Goal: Task Accomplishment & Management: Complete application form

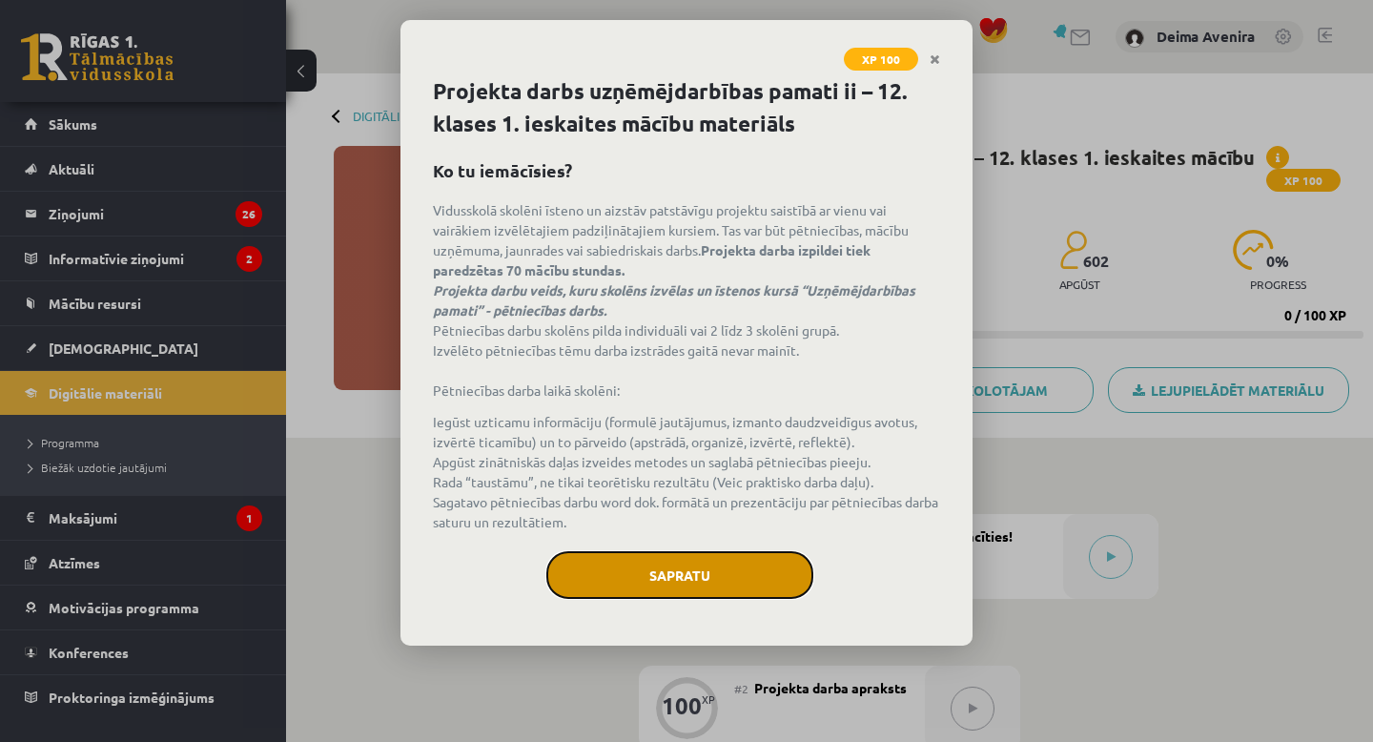
click at [674, 565] on button "Sapratu" at bounding box center [679, 575] width 267 height 48
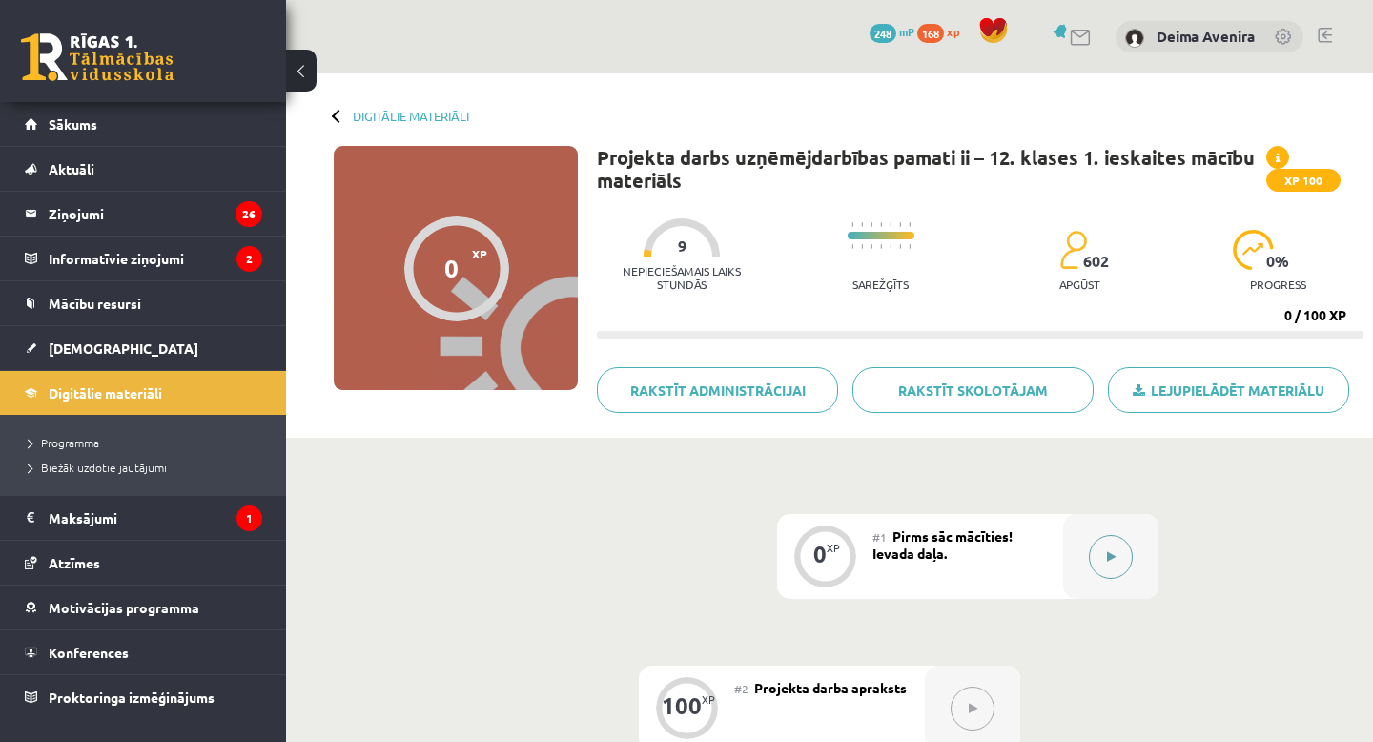
click at [1112, 559] on icon at bounding box center [1111, 556] width 9 height 11
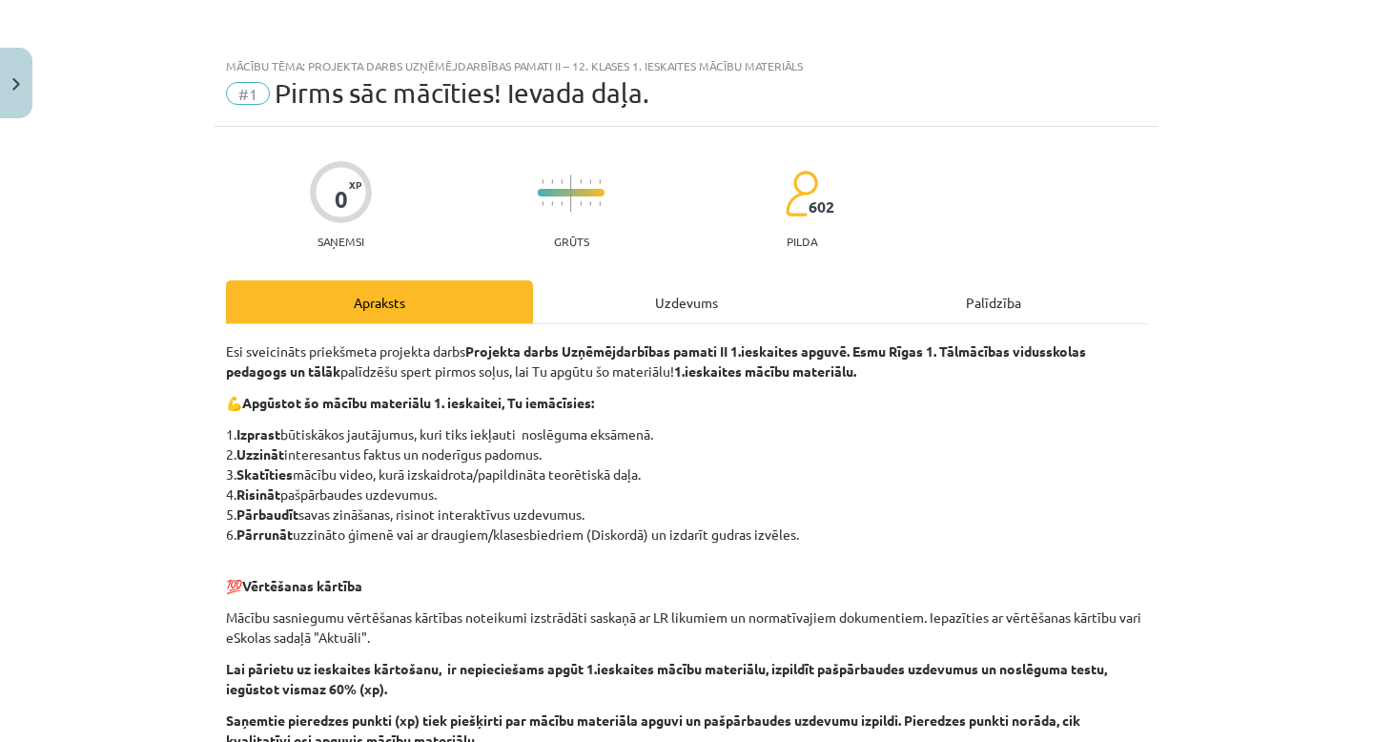
scroll to position [450, 0]
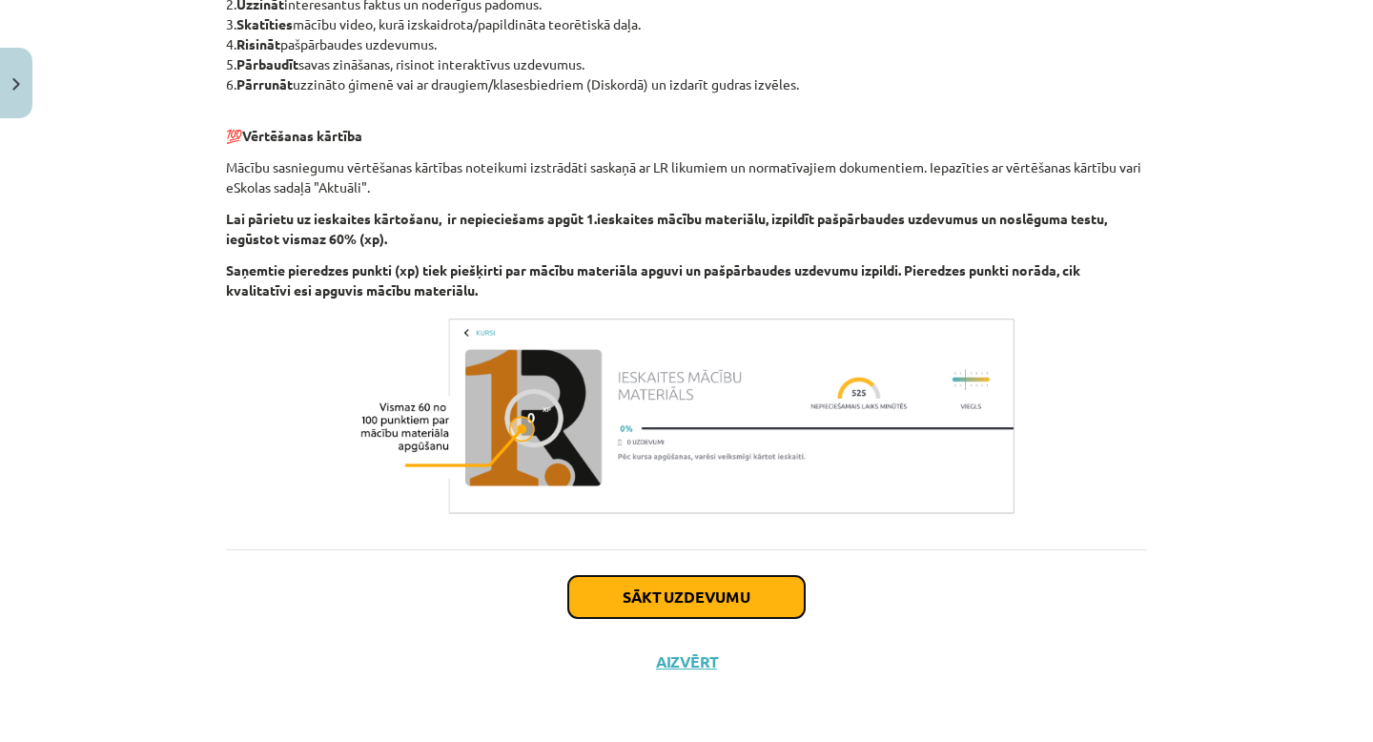
click at [670, 602] on button "Sākt uzdevumu" at bounding box center [686, 597] width 236 height 42
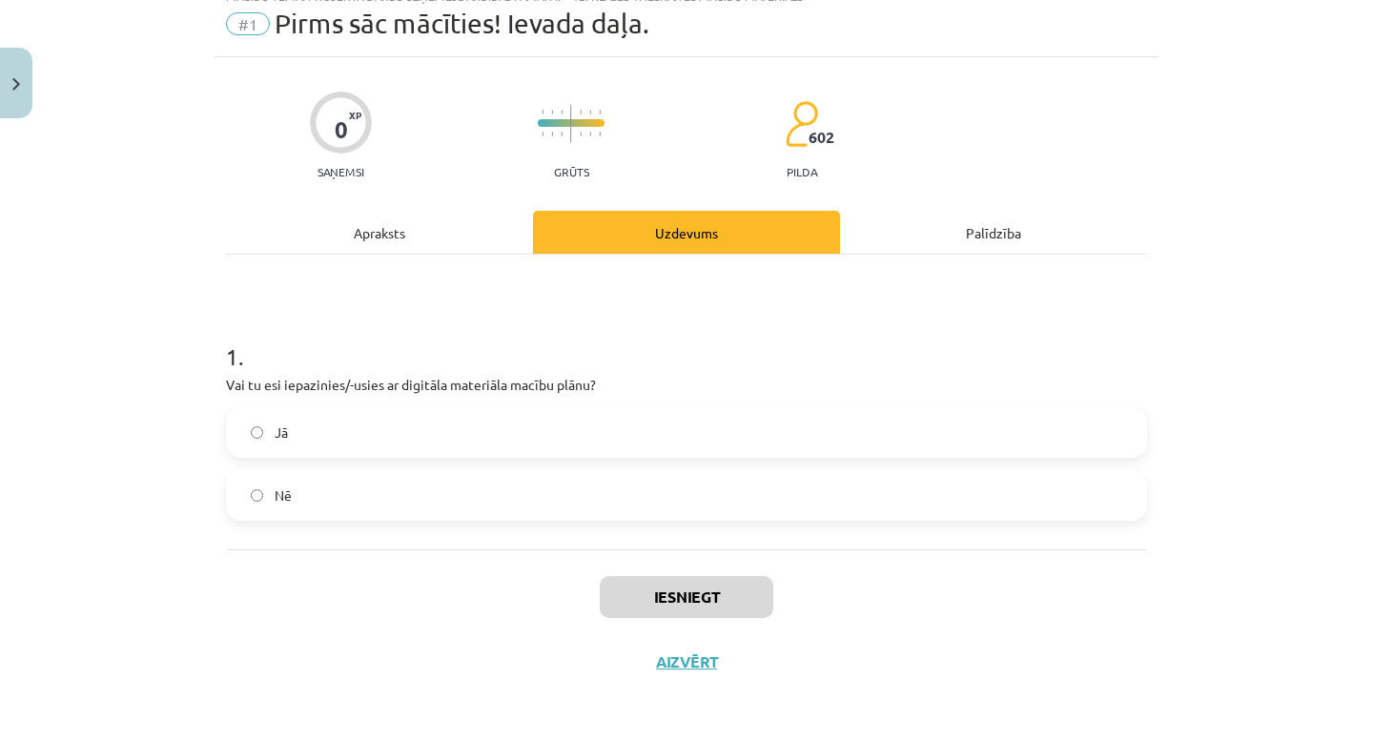
scroll to position [48, 0]
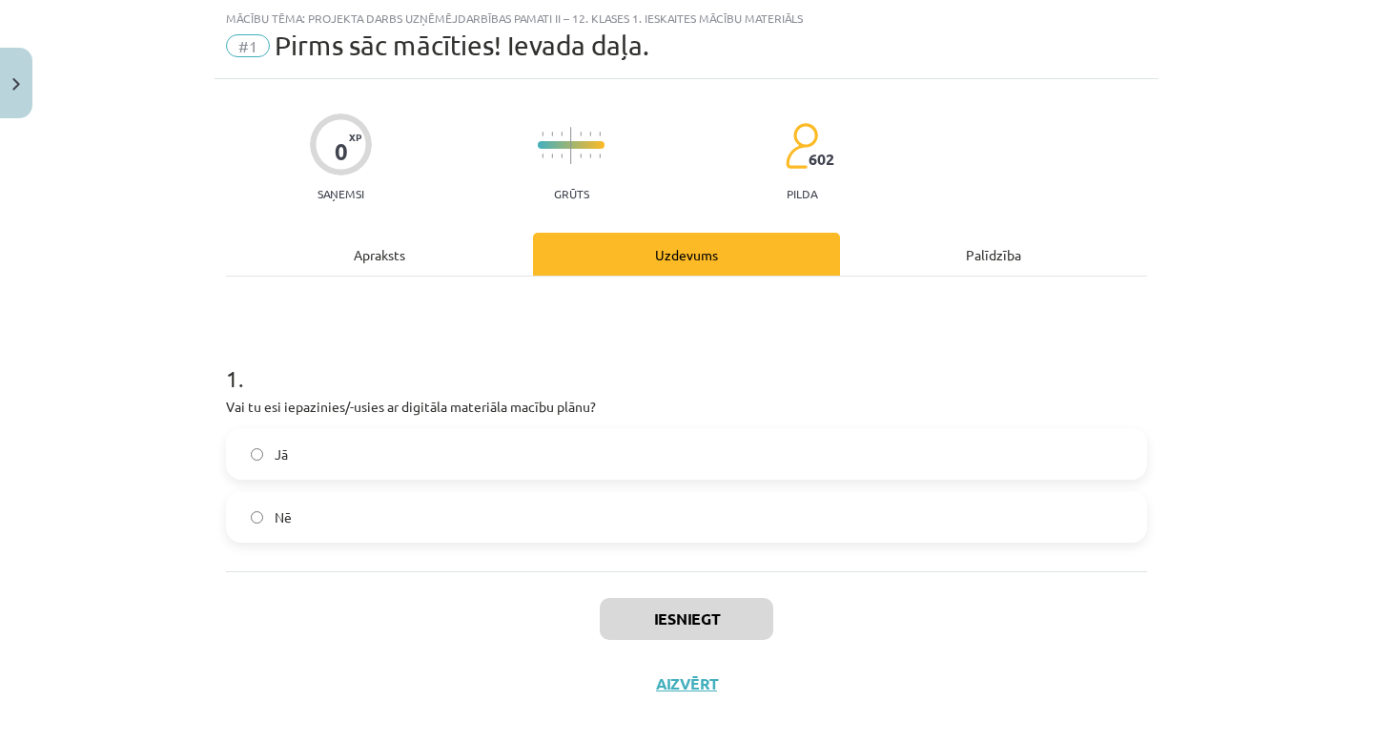
click at [508, 450] on label "Jā" at bounding box center [686, 454] width 917 height 48
click at [688, 609] on button "Iesniegt" at bounding box center [687, 619] width 174 height 42
click at [700, 695] on button "Nākamā nodarbība" at bounding box center [686, 696] width 187 height 44
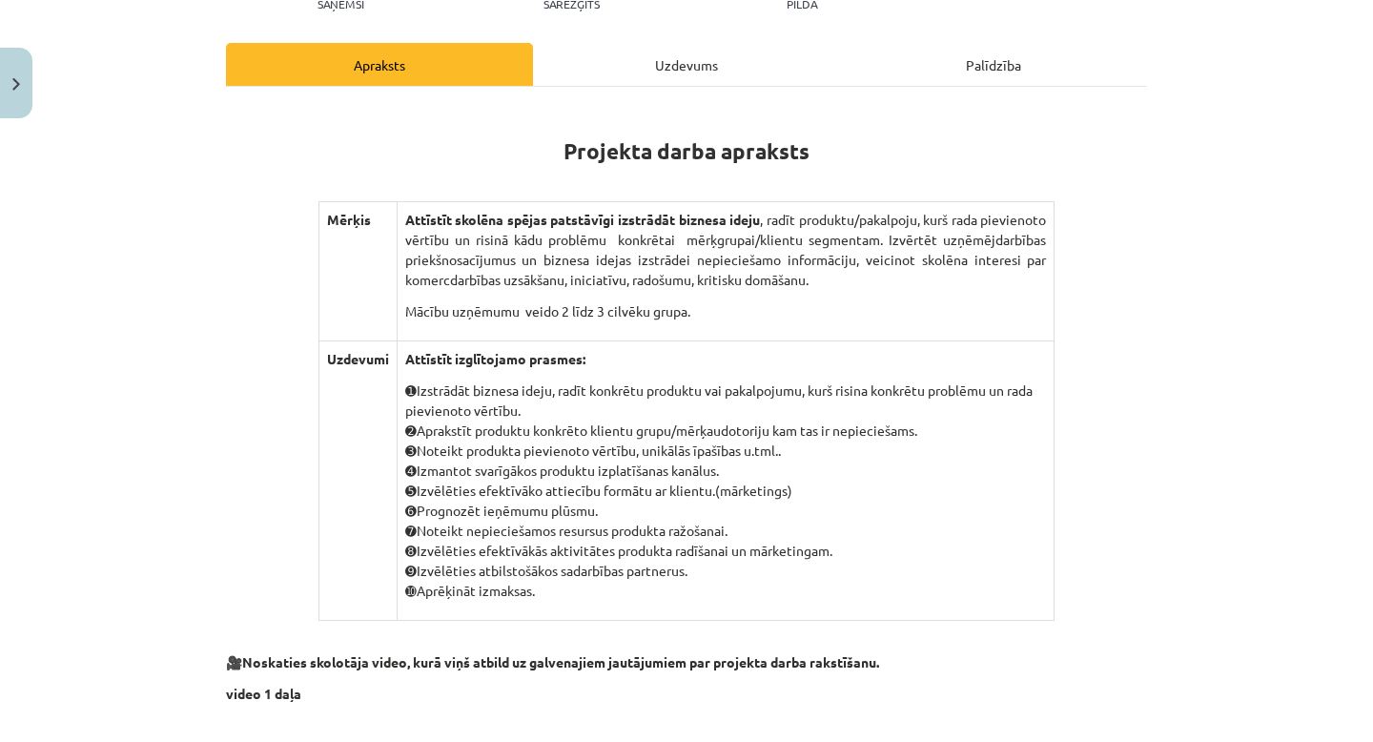
scroll to position [236, 0]
drag, startPoint x: 556, startPoint y: 143, endPoint x: 846, endPoint y: 585, distance: 528.9
copy div "Projekta darba apraksts Mērķis Attīstīt skolēna spējas patstāvīgi izstrādāt biz…"
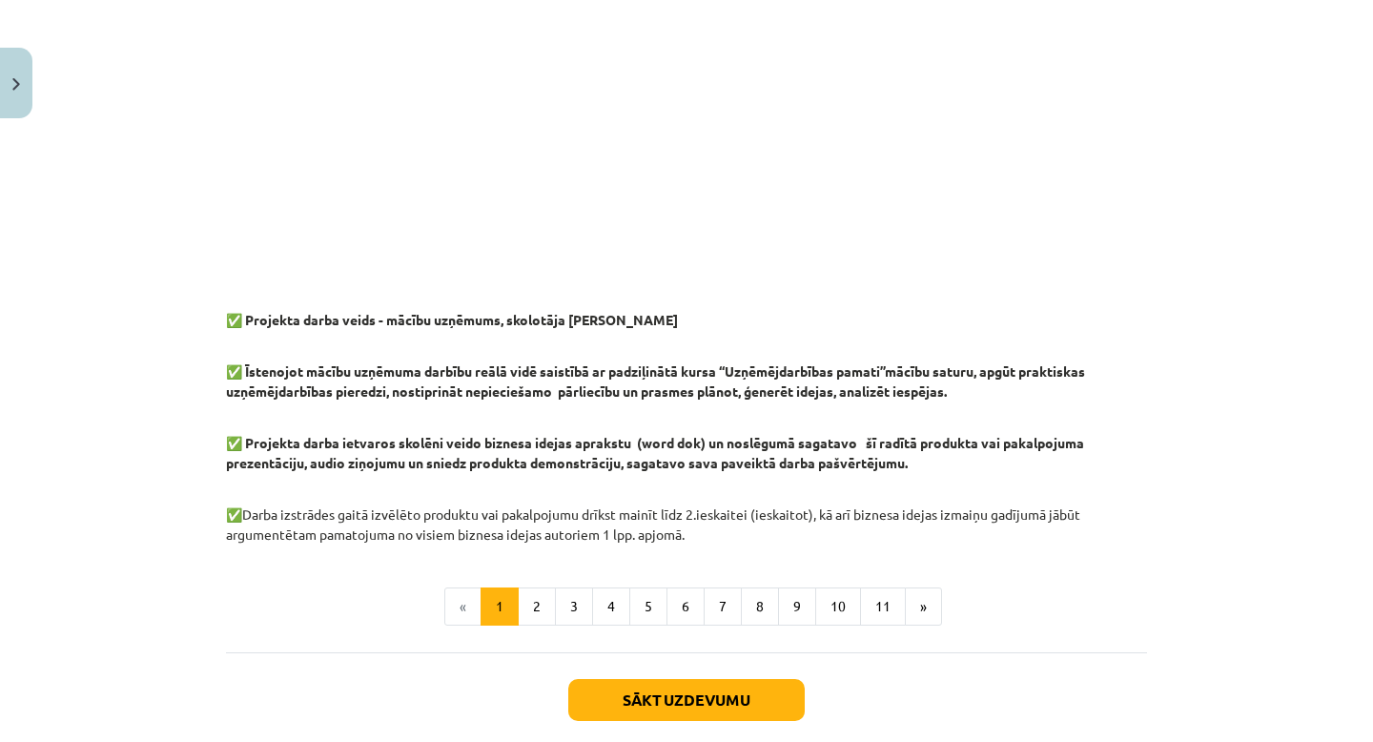
scroll to position [1472, 0]
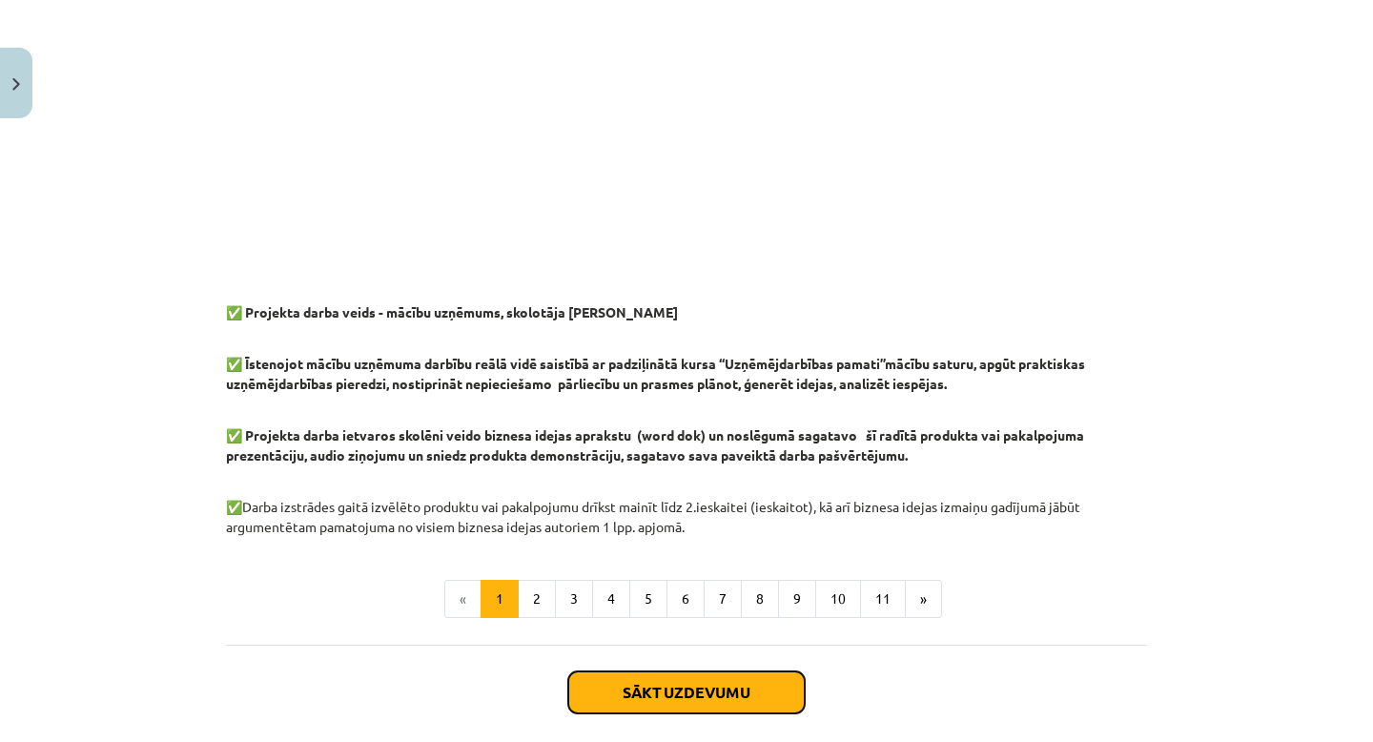
click at [683, 698] on button "Sākt uzdevumu" at bounding box center [686, 692] width 236 height 42
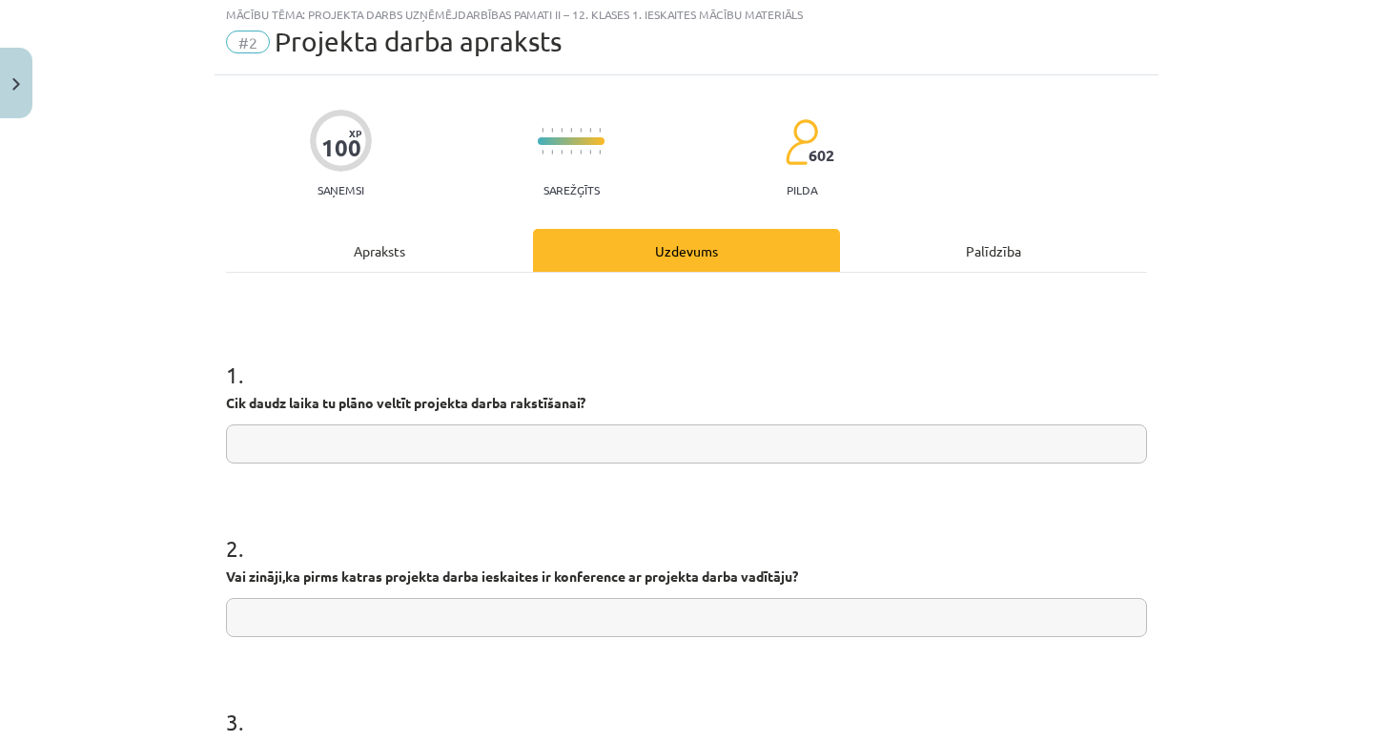
scroll to position [48, 0]
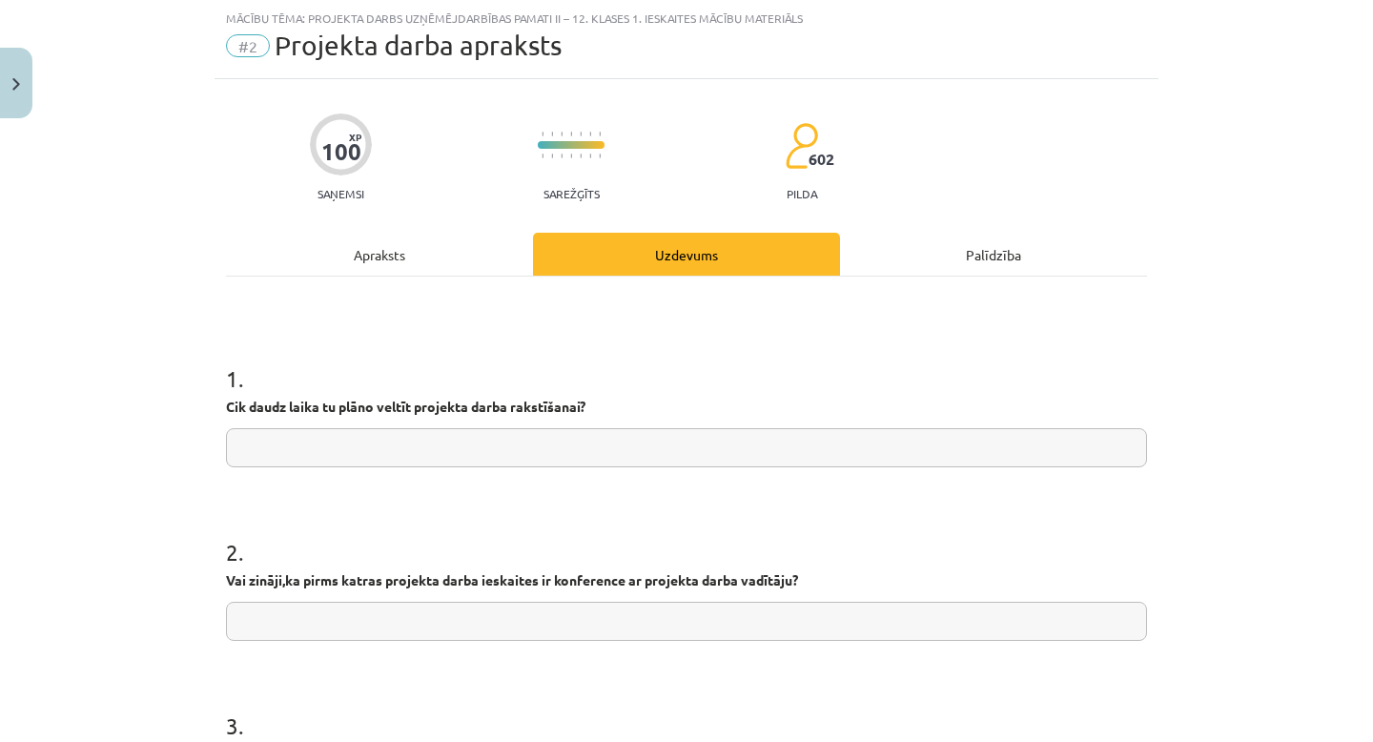
click at [554, 457] on input "text" at bounding box center [686, 447] width 921 height 39
type input "**********"
click at [495, 619] on input "text" at bounding box center [686, 621] width 921 height 39
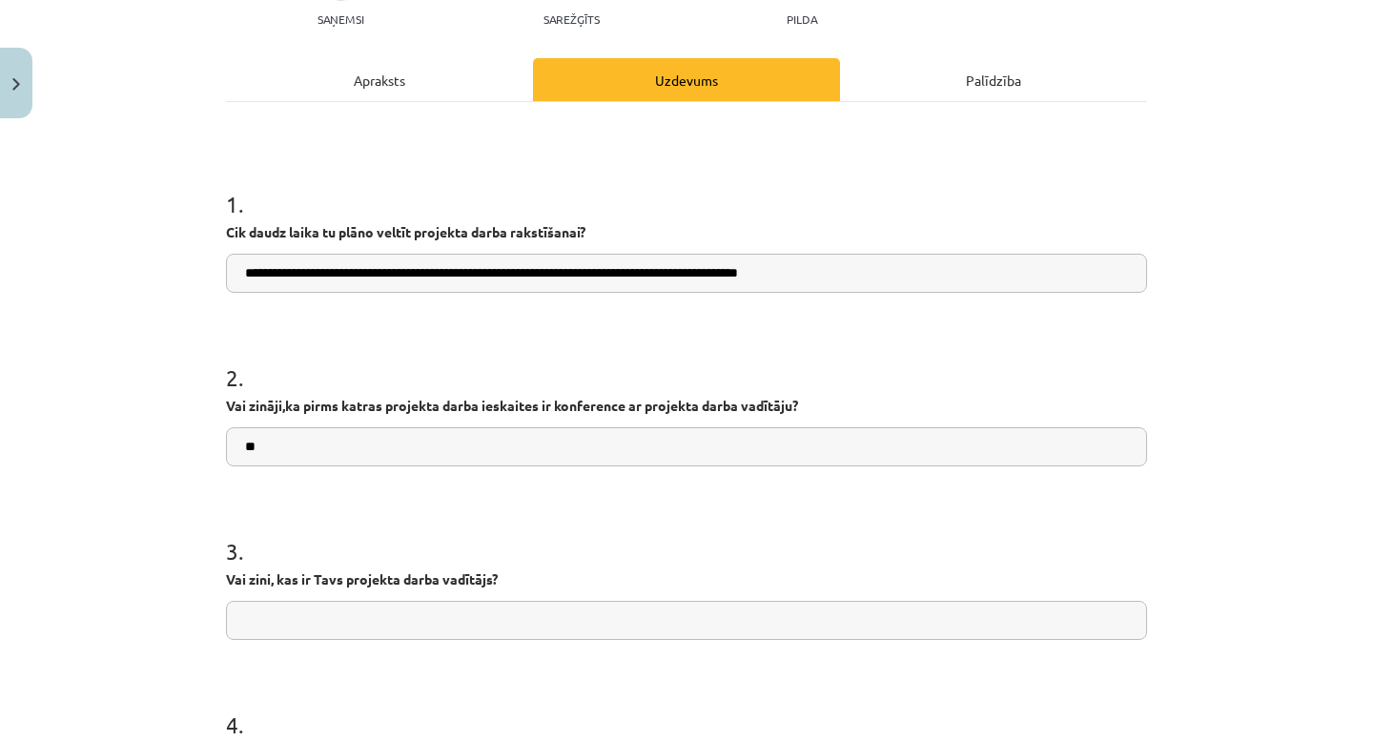
scroll to position [255, 0]
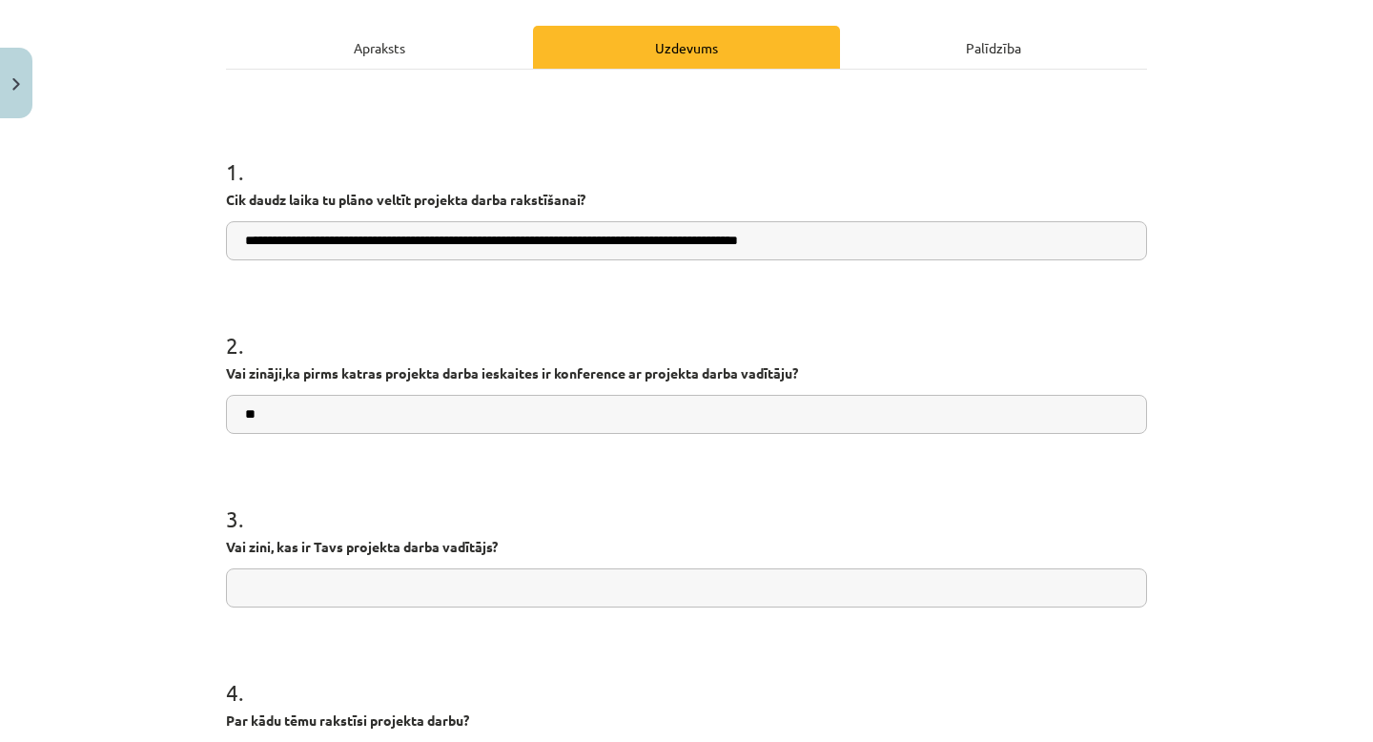
type input "**"
click at [491, 581] on input "text" at bounding box center [686, 587] width 921 height 39
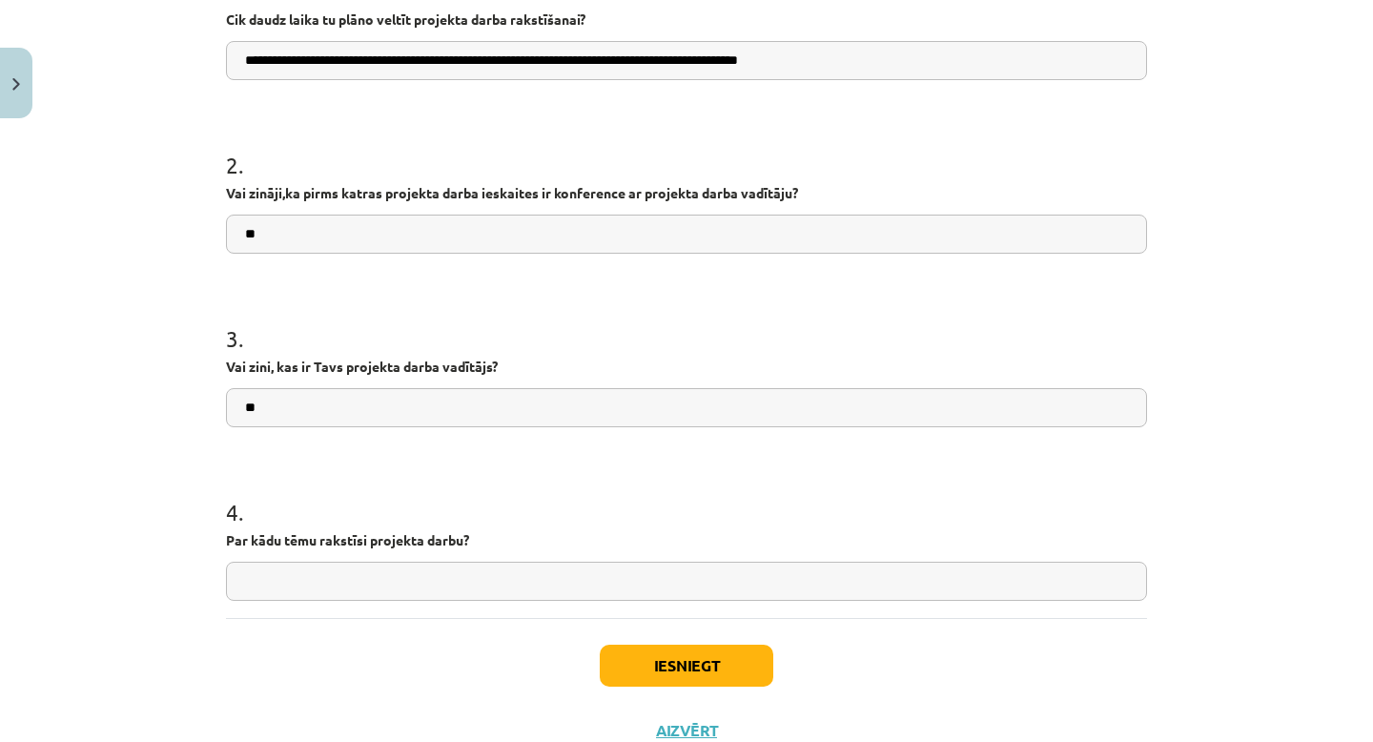
scroll to position [447, 0]
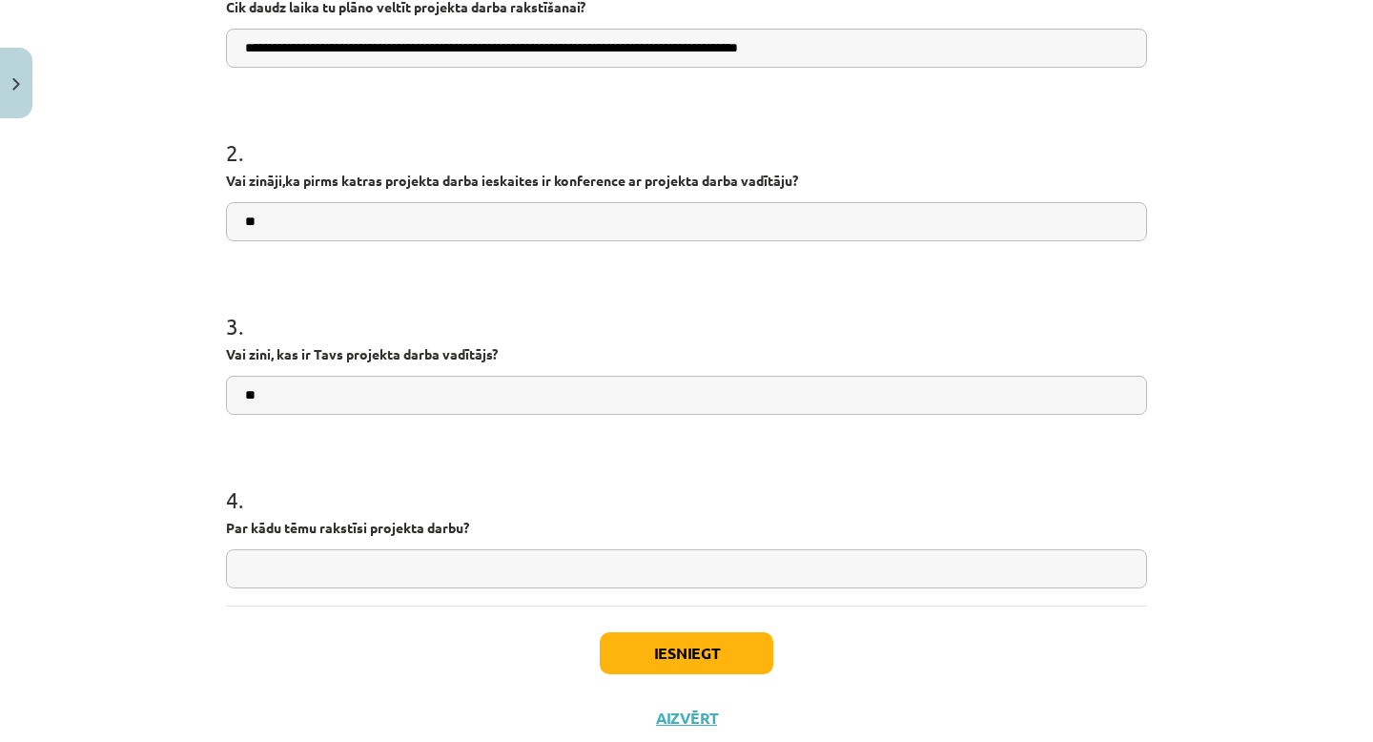
type input "**"
click at [371, 577] on input "text" at bounding box center [686, 568] width 921 height 39
type input "*"
click at [277, 568] on input "**********" at bounding box center [686, 568] width 921 height 39
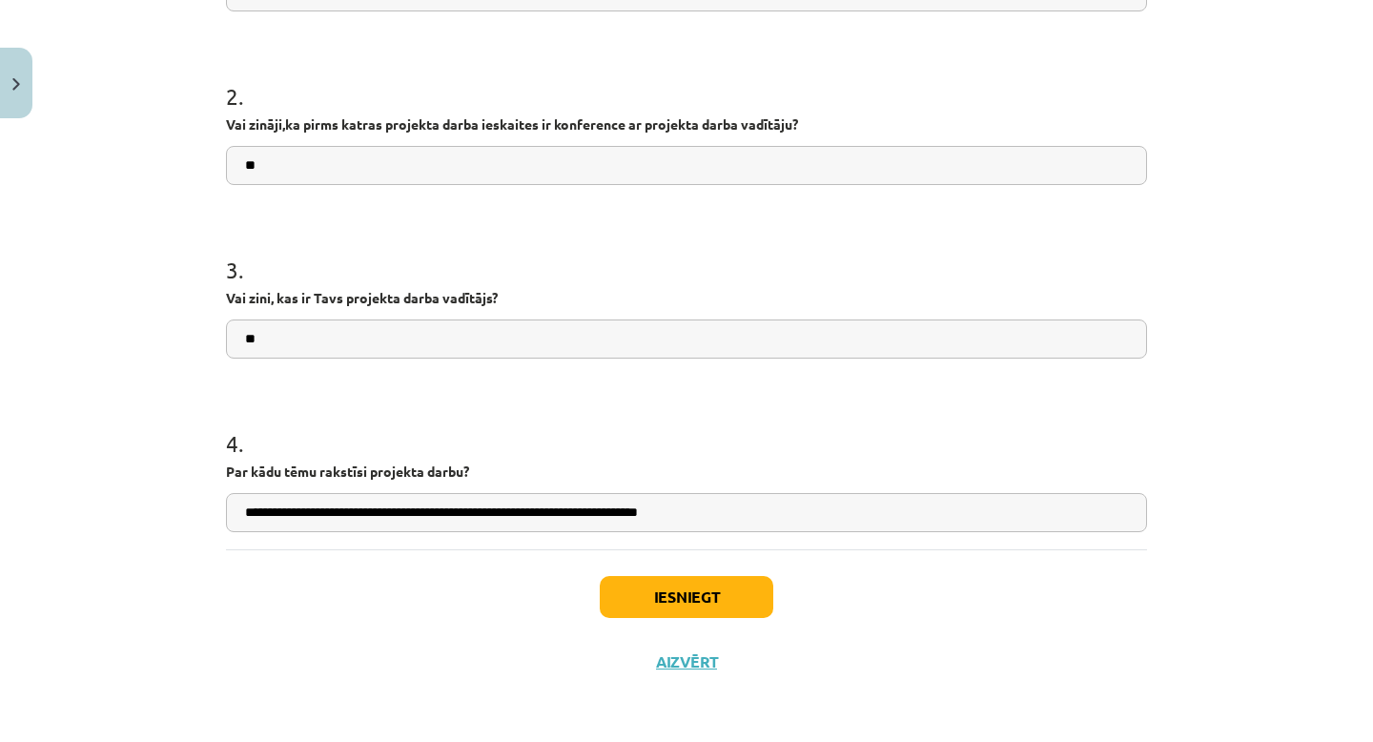
type input "**********"
click at [682, 593] on button "Iesniegt" at bounding box center [687, 597] width 174 height 42
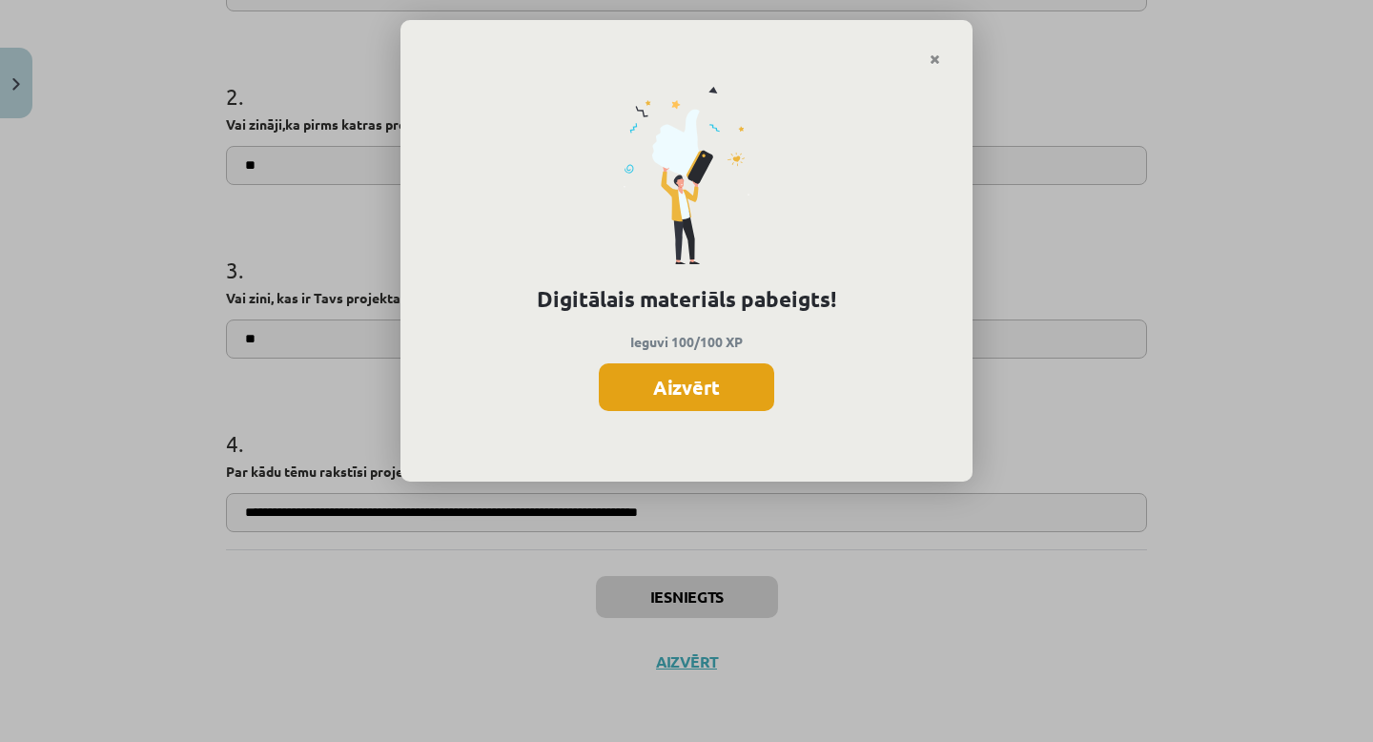
click at [725, 389] on button "Aizvērt" at bounding box center [686, 387] width 175 height 48
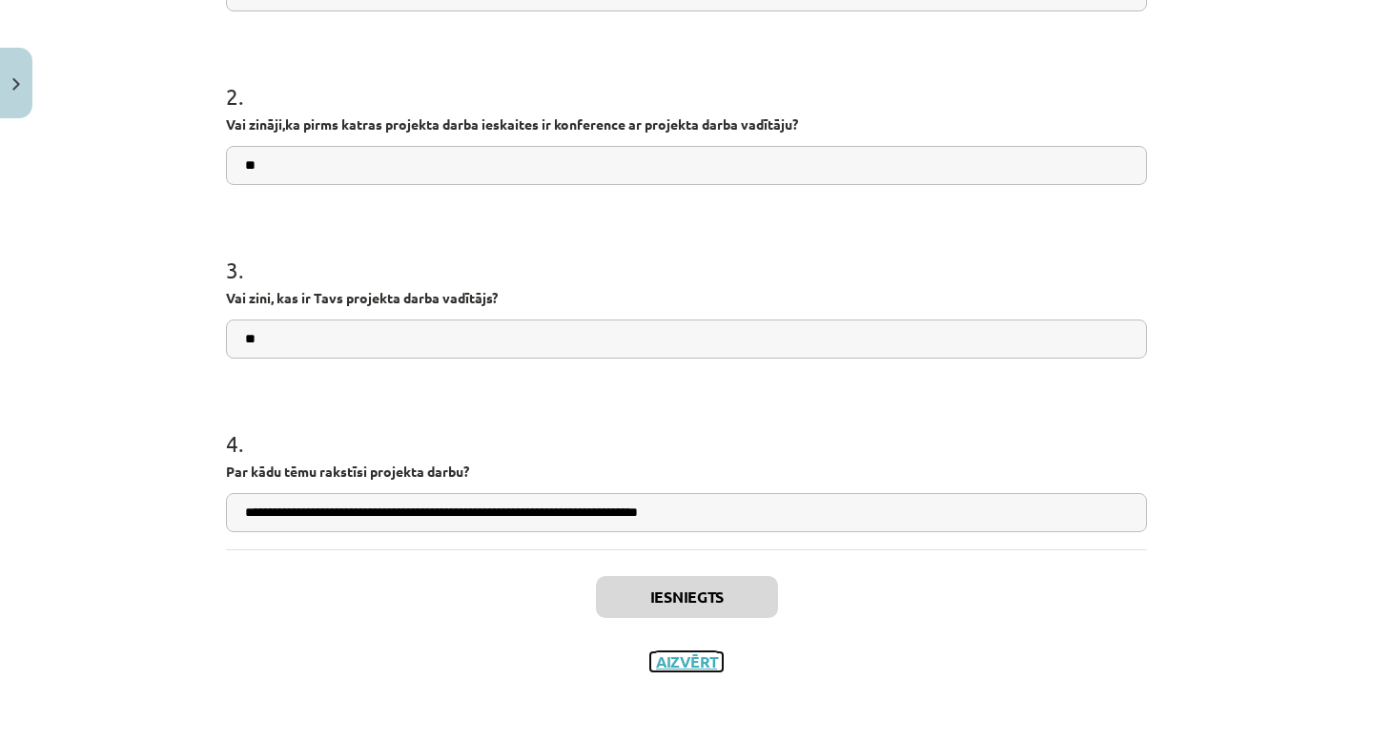
click at [686, 664] on button "Aizvērt" at bounding box center [686, 661] width 72 height 19
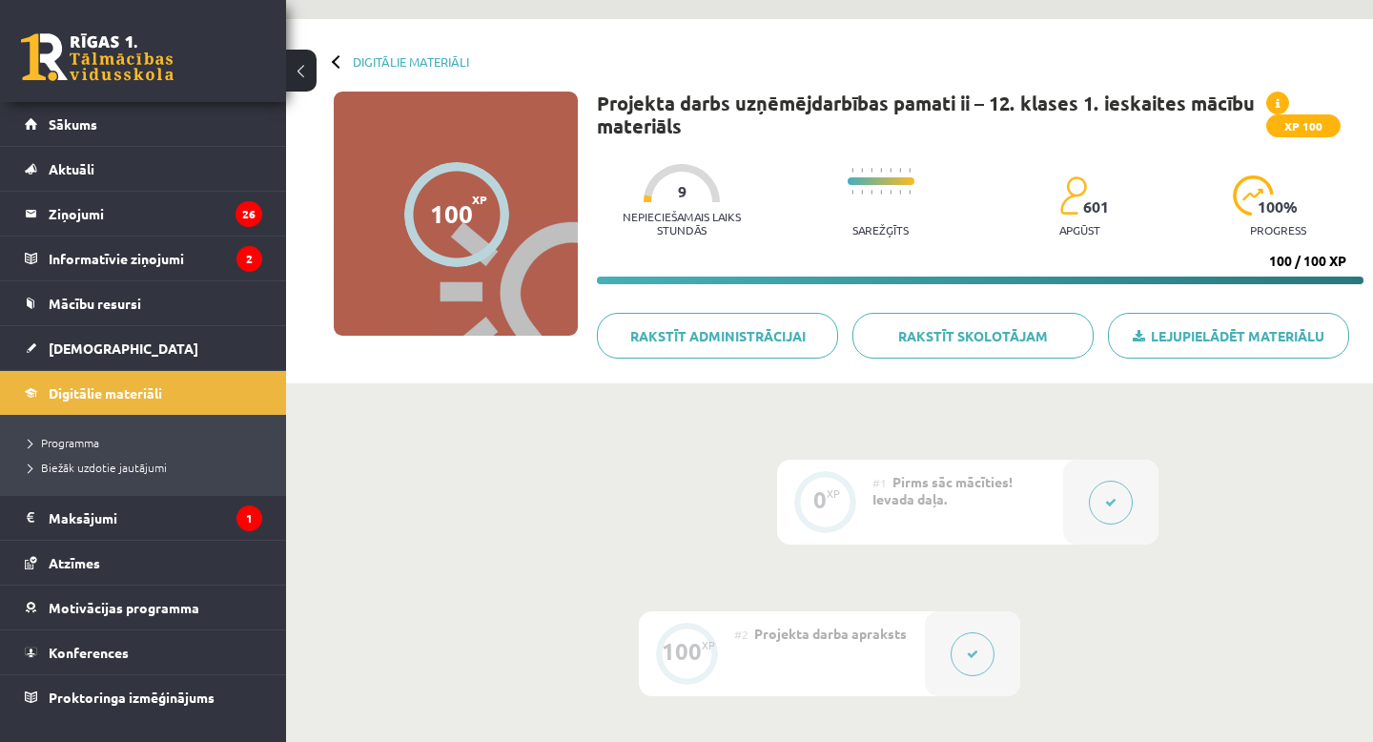
scroll to position [0, 0]
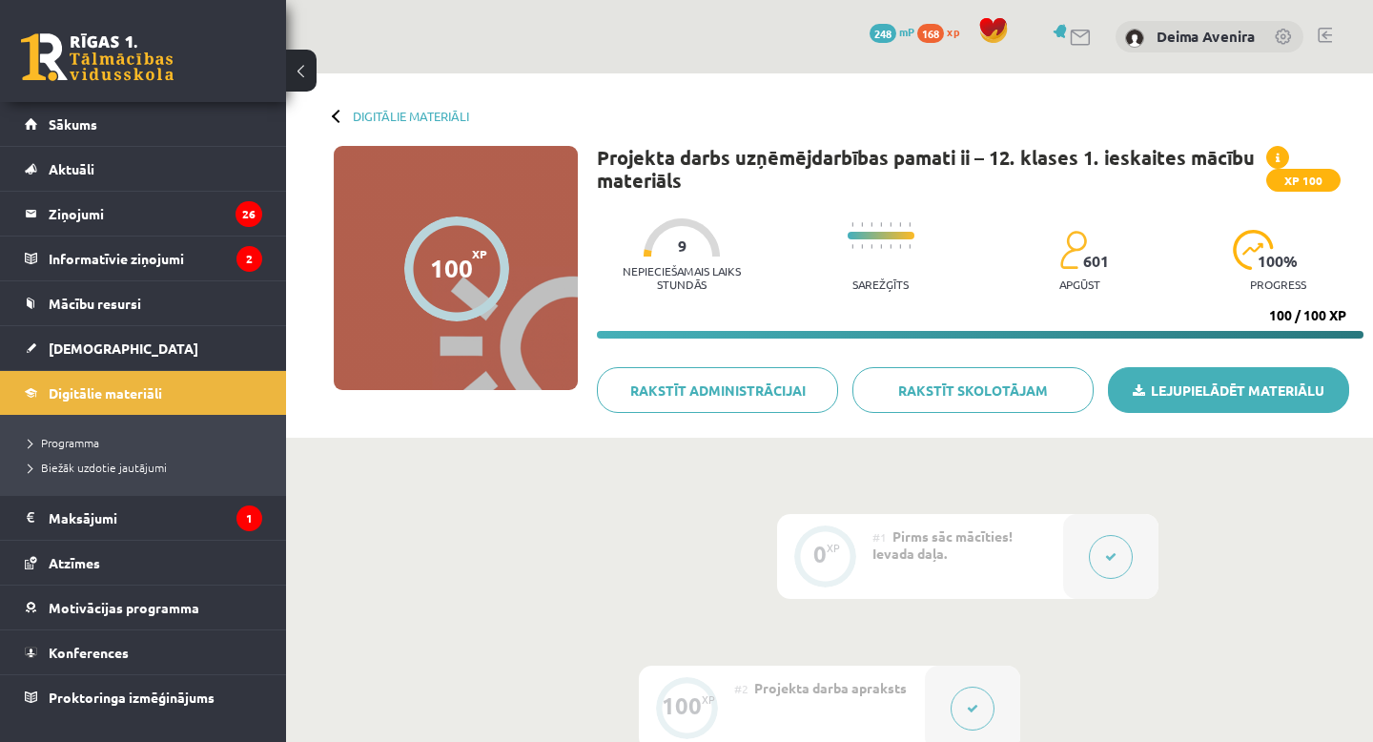
click at [1190, 372] on link "Lejupielādēt materiālu" at bounding box center [1228, 390] width 241 height 46
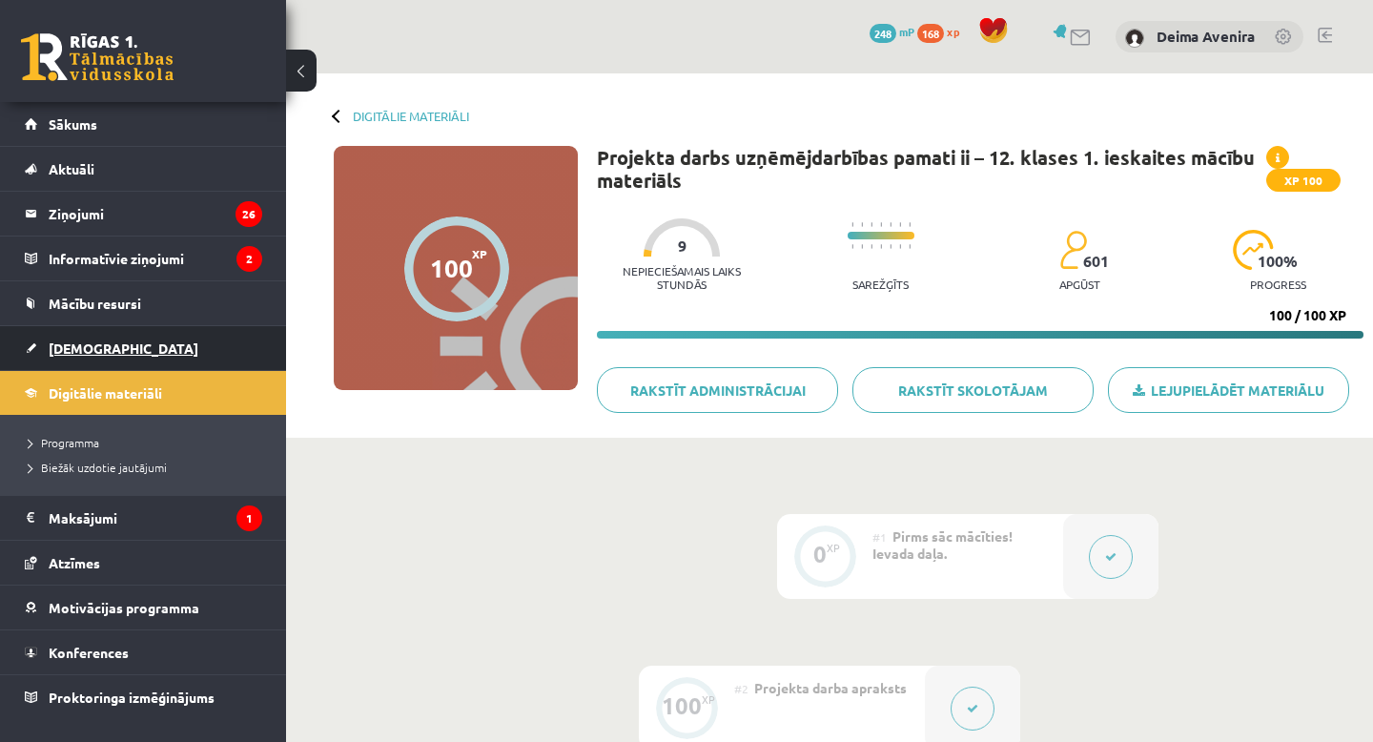
click at [145, 358] on link "[DEMOGRAPHIC_DATA]" at bounding box center [143, 348] width 237 height 44
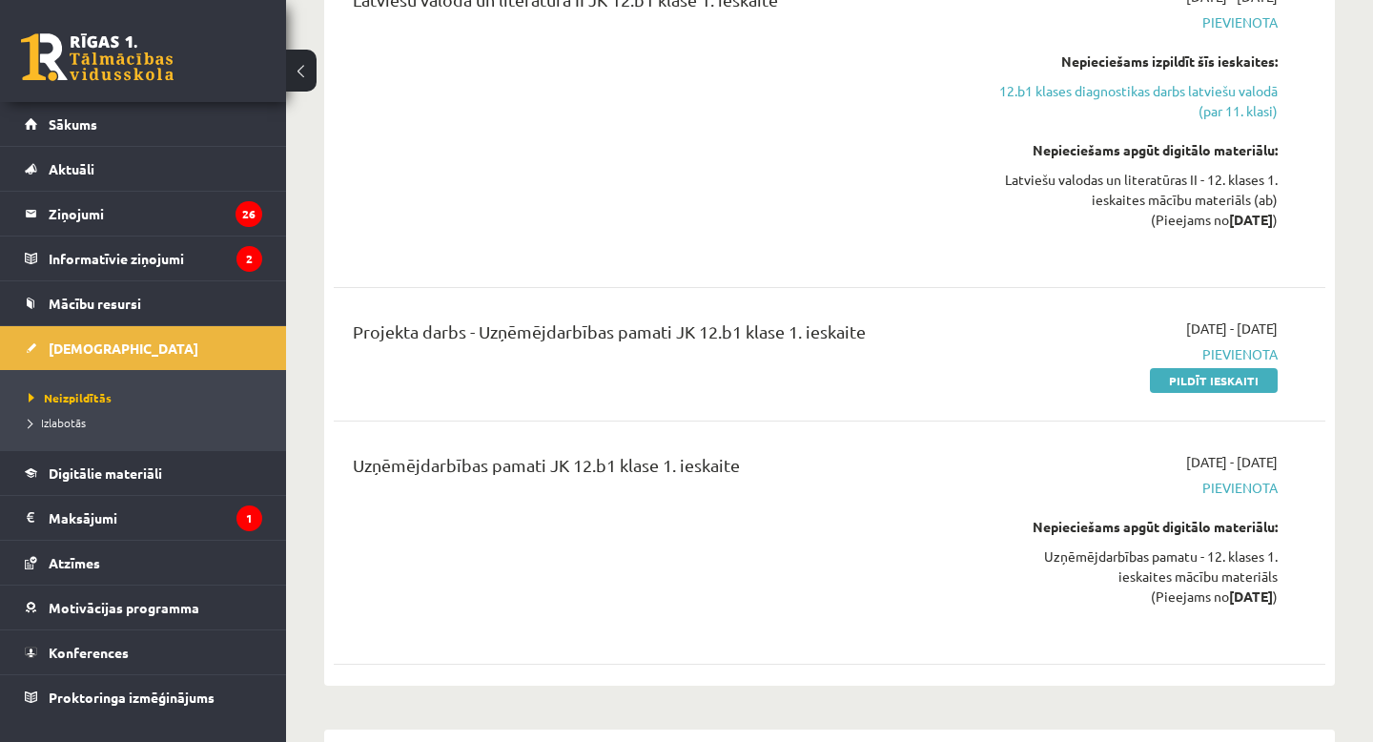
scroll to position [1635, 0]
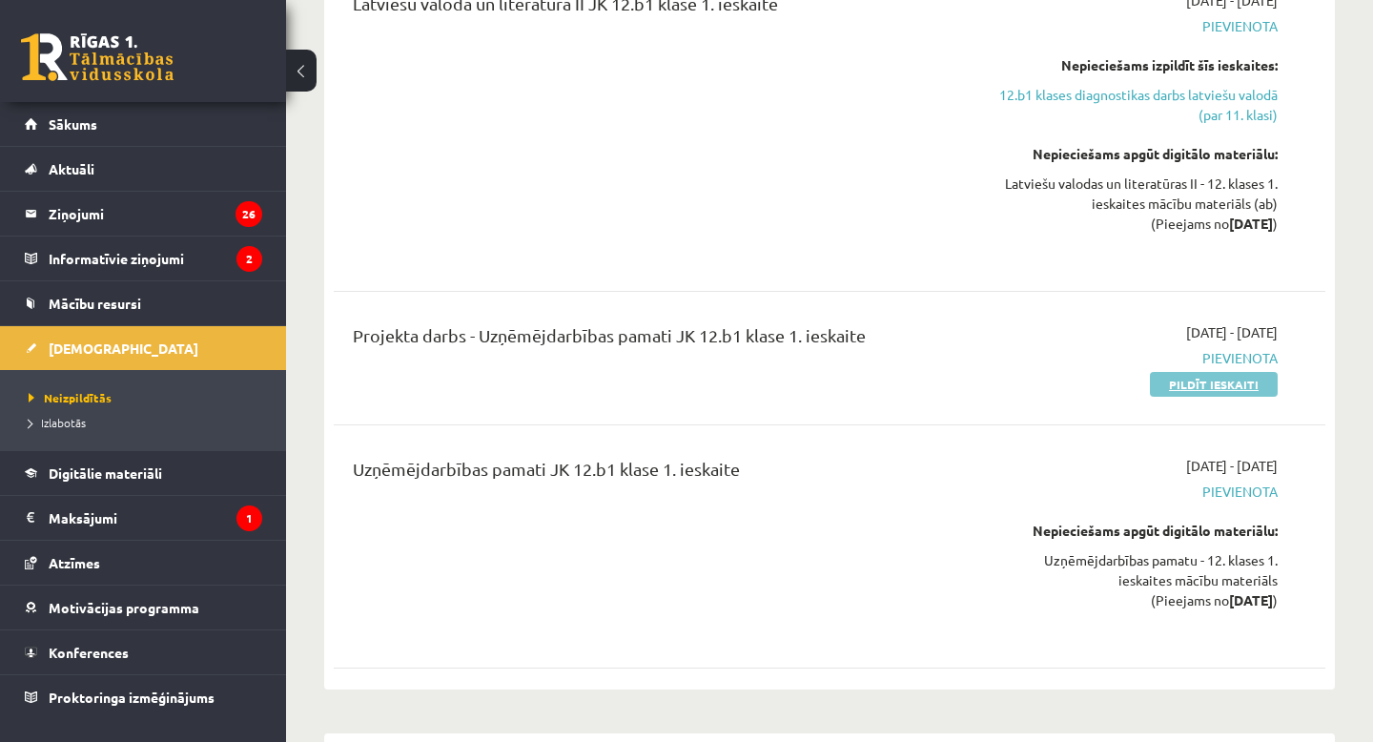
click at [1221, 379] on link "Pildīt ieskaiti" at bounding box center [1214, 384] width 128 height 25
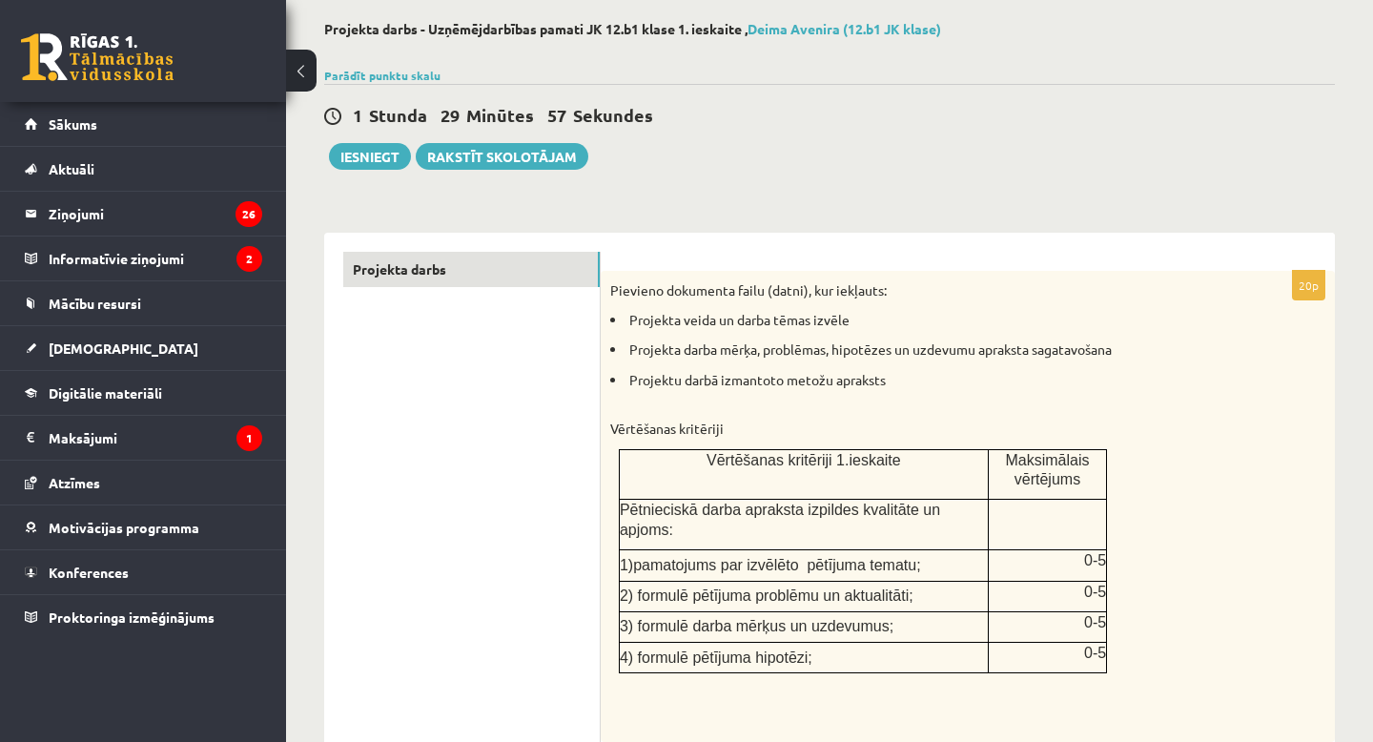
scroll to position [122, 0]
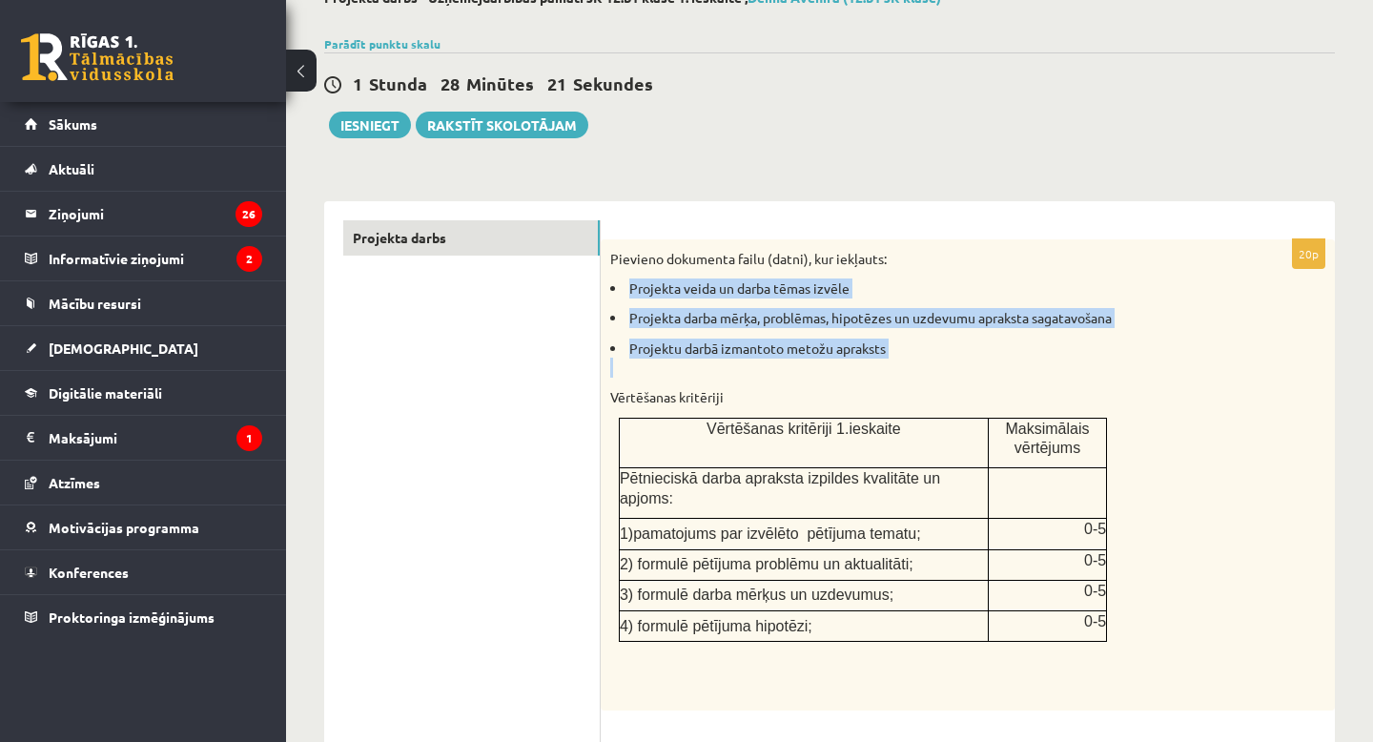
drag, startPoint x: 628, startPoint y: 283, endPoint x: 914, endPoint y: 365, distance: 297.5
click at [914, 365] on ul "Projekta veida un darba tēmas izvēle Projekta darba mērķa, problēmas, hipotēzes…" at bounding box center [920, 327] width 620 height 99
copy ul "Projekta veida un darba tēmas izvēle Projekta darba mērķa, problēmas, hipotēzes…"
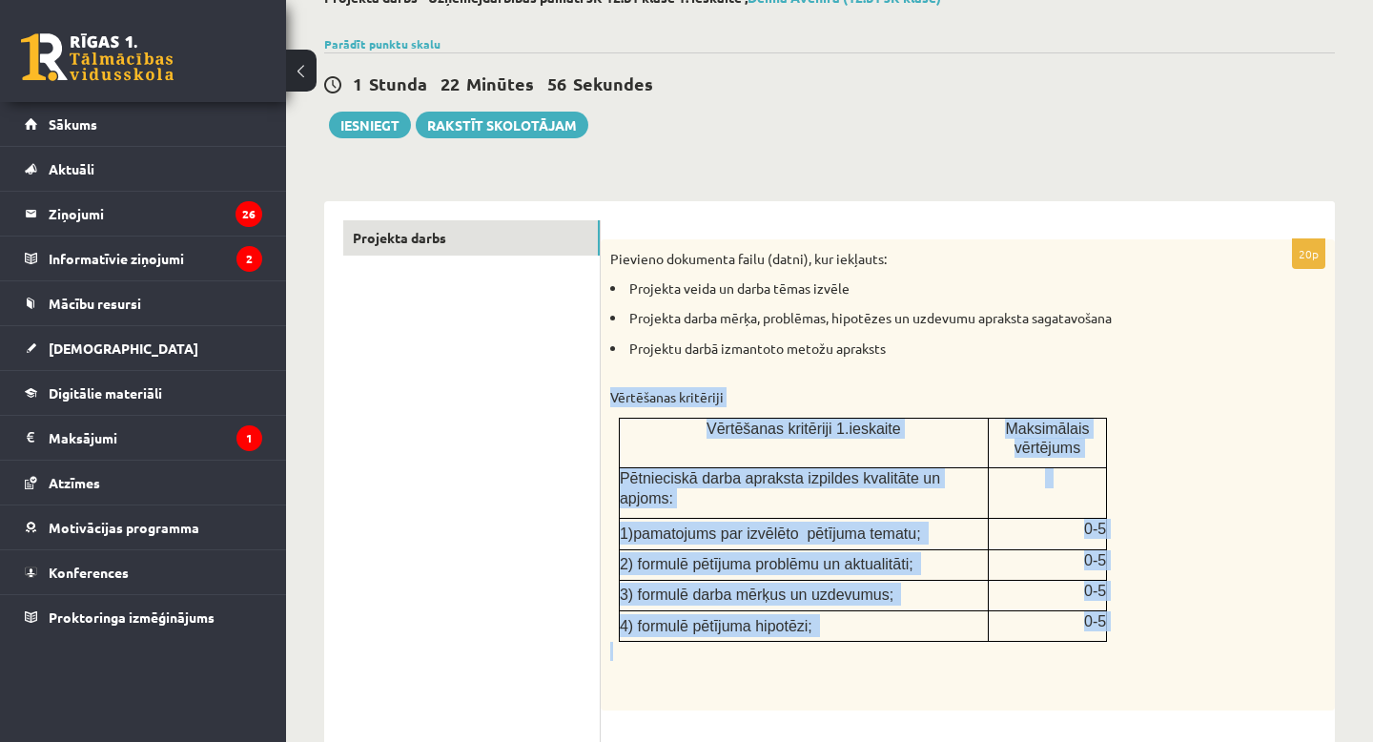
drag, startPoint x: 612, startPoint y: 396, endPoint x: 1022, endPoint y: 647, distance: 481.1
click at [1022, 647] on div "Pievieno dokumenta failu (datni), kur iekļauts: Projekta veida un darba tēmas i…" at bounding box center [968, 474] width 734 height 471
copy div "Vērtēšanas kritēriji Vērtēšanas kritēriji 1.ieskaite Maksimālais vērtējums Pētn…"
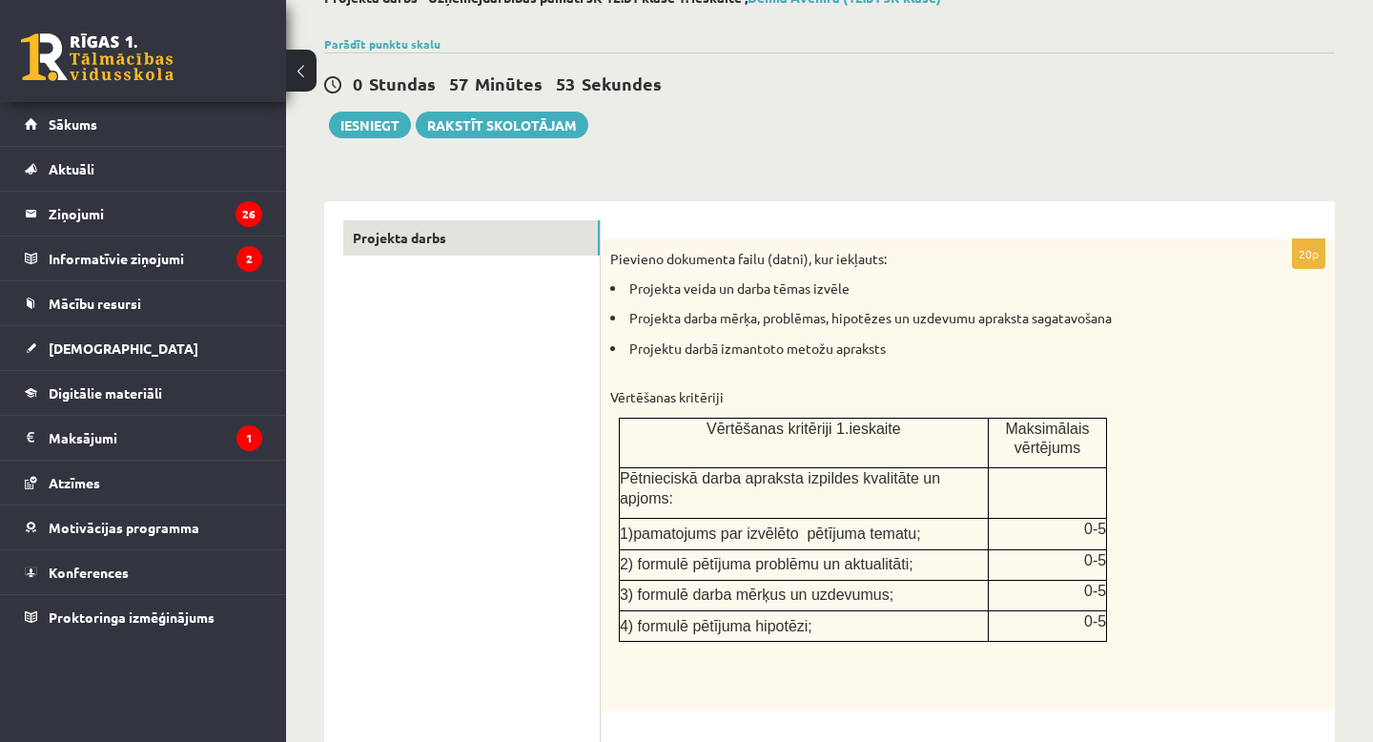
click at [446, 551] on ul "Projekta darbs" at bounding box center [471, 682] width 257 height 925
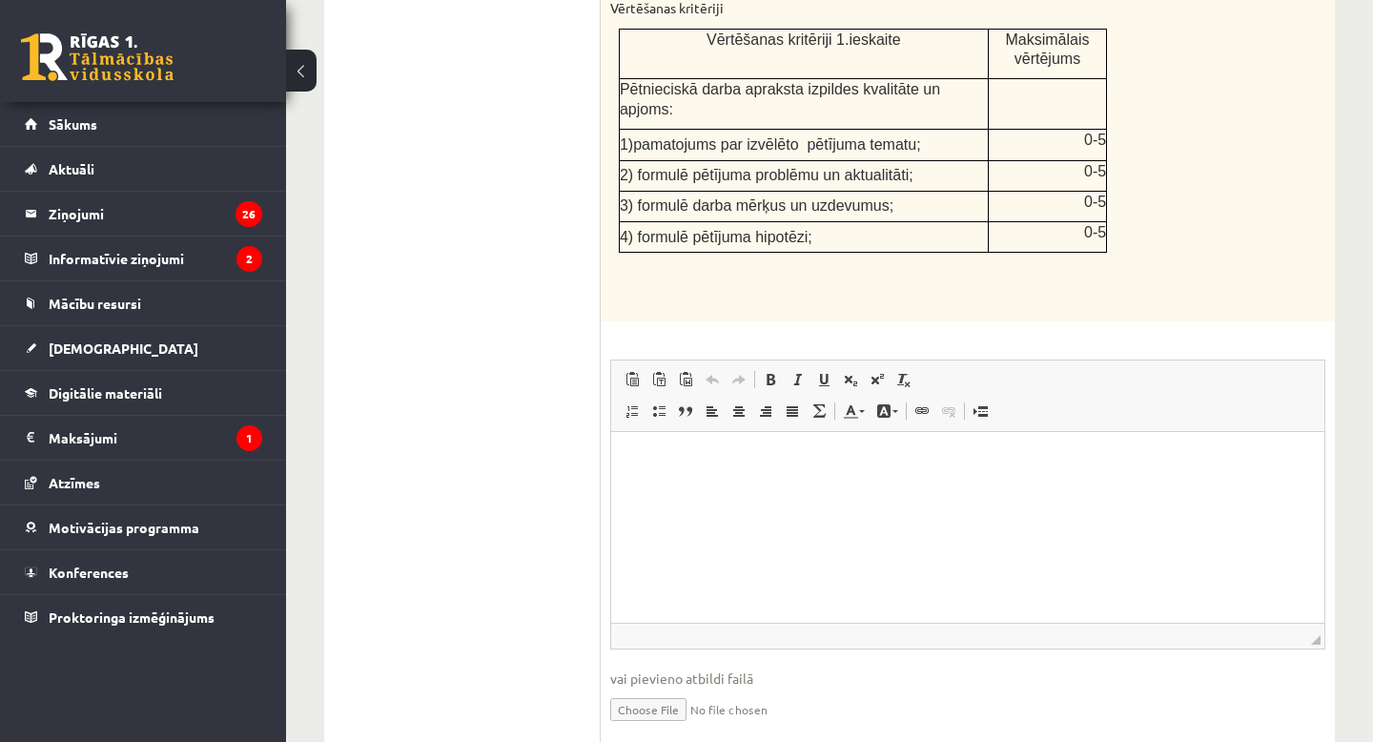
scroll to position [515, 0]
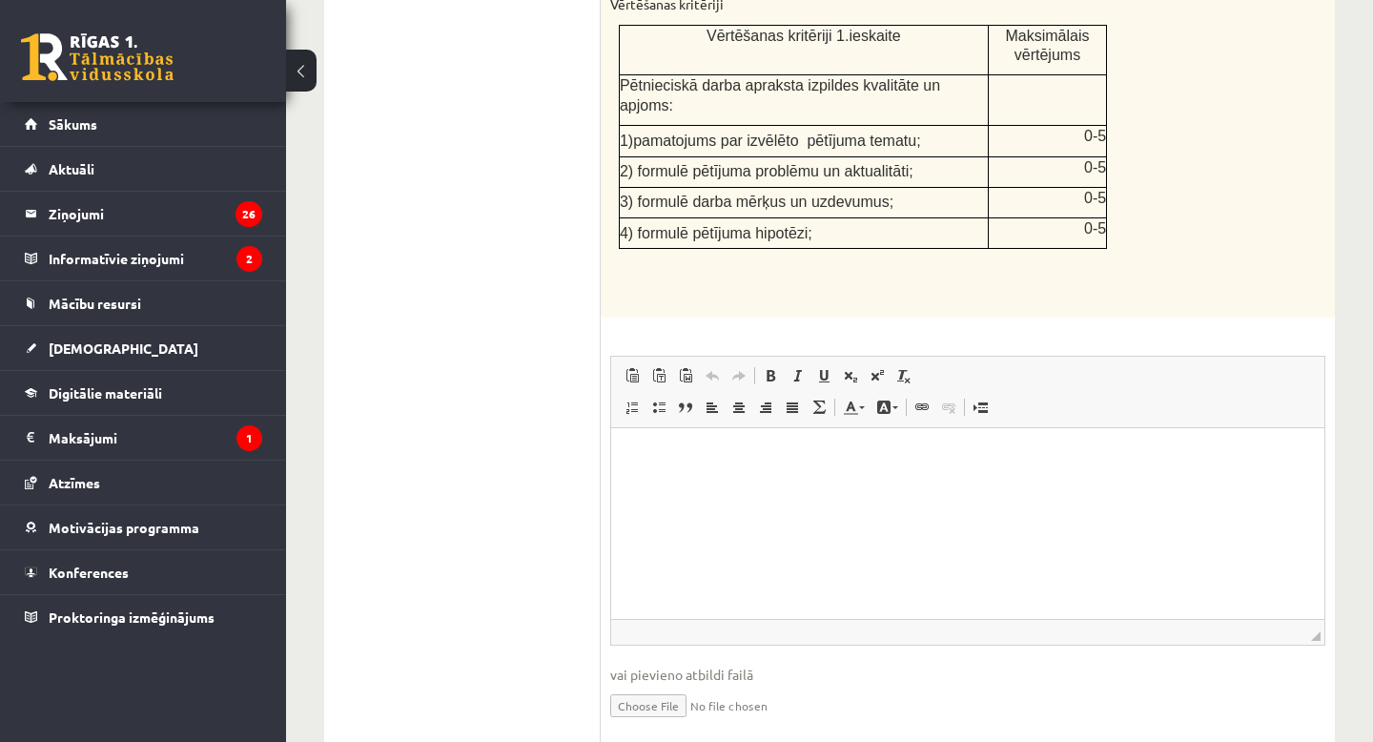
click at [652, 702] on input "file" at bounding box center [967, 704] width 715 height 39
type input "**********"
click at [937, 483] on html at bounding box center [967, 457] width 713 height 58
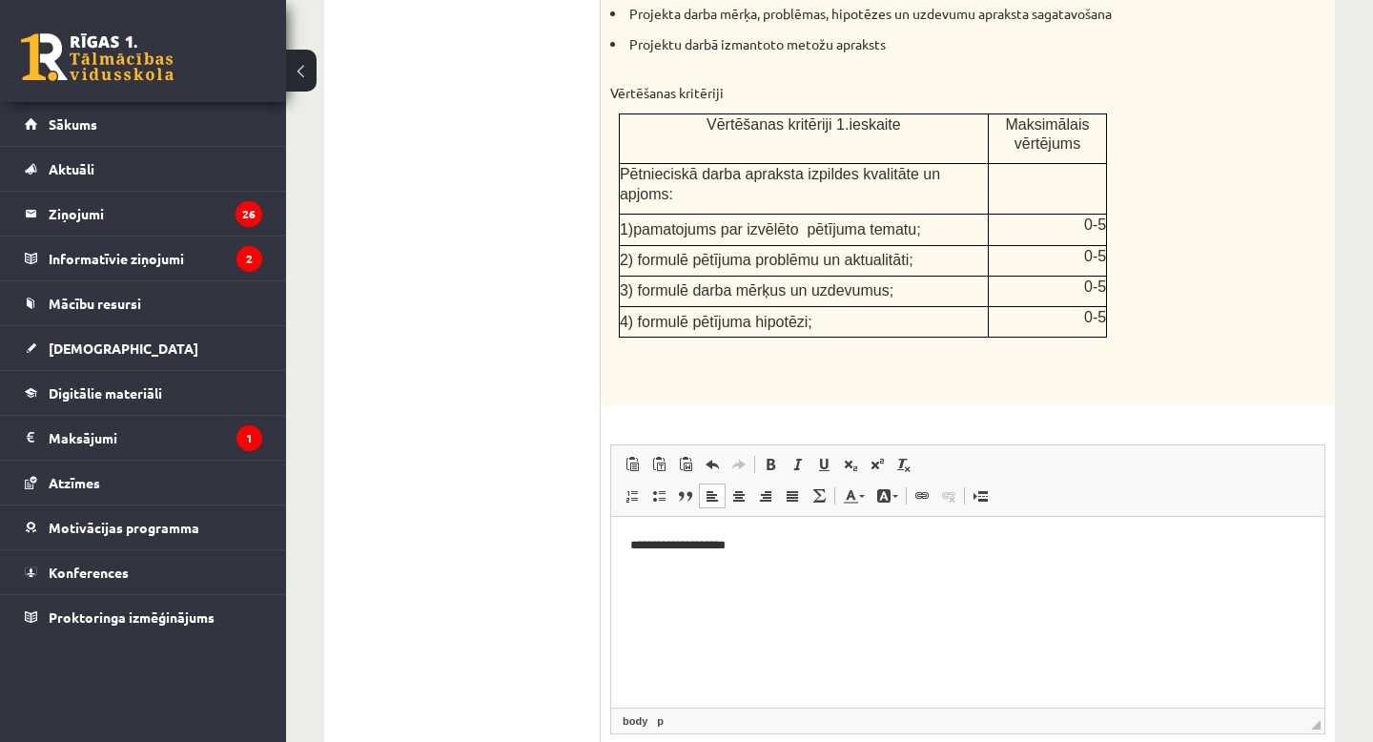
scroll to position [438, 0]
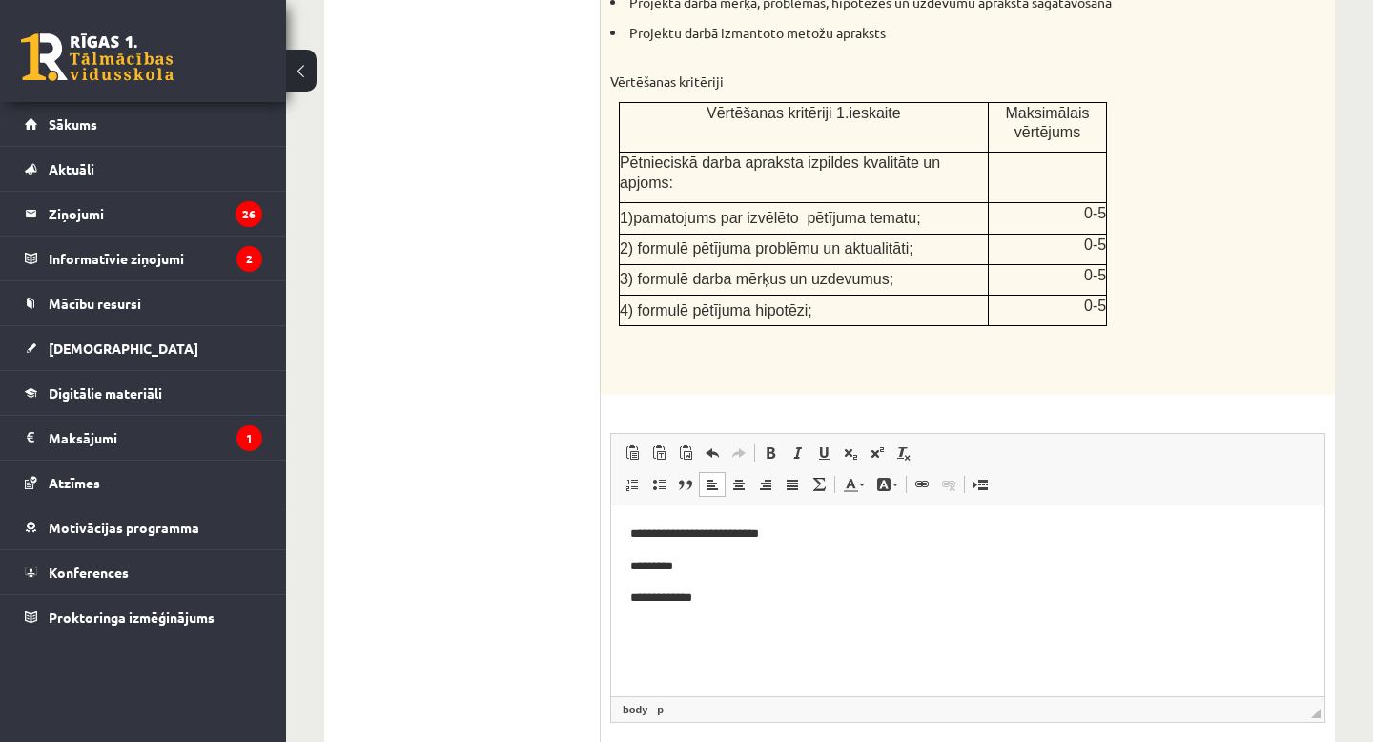
click at [895, 512] on html "**********" at bounding box center [967, 566] width 713 height 122
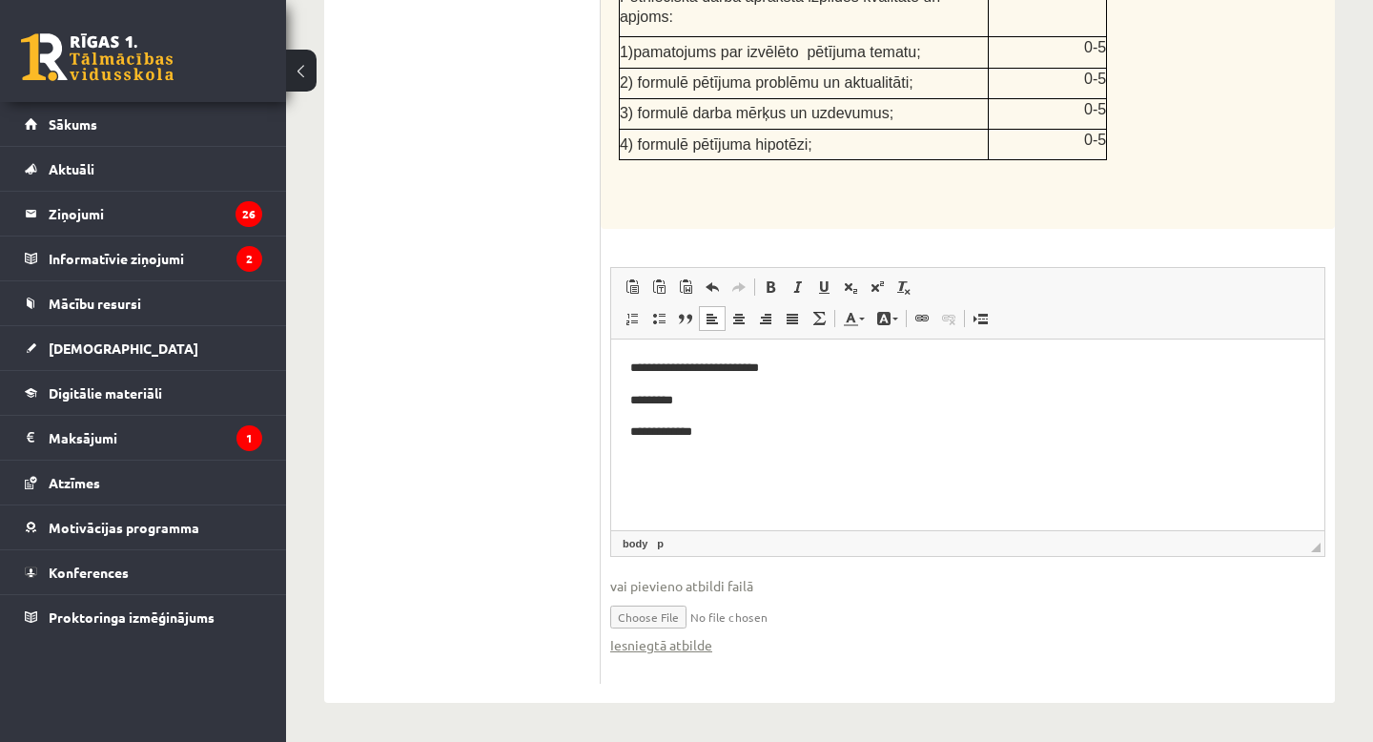
scroll to position [0, 0]
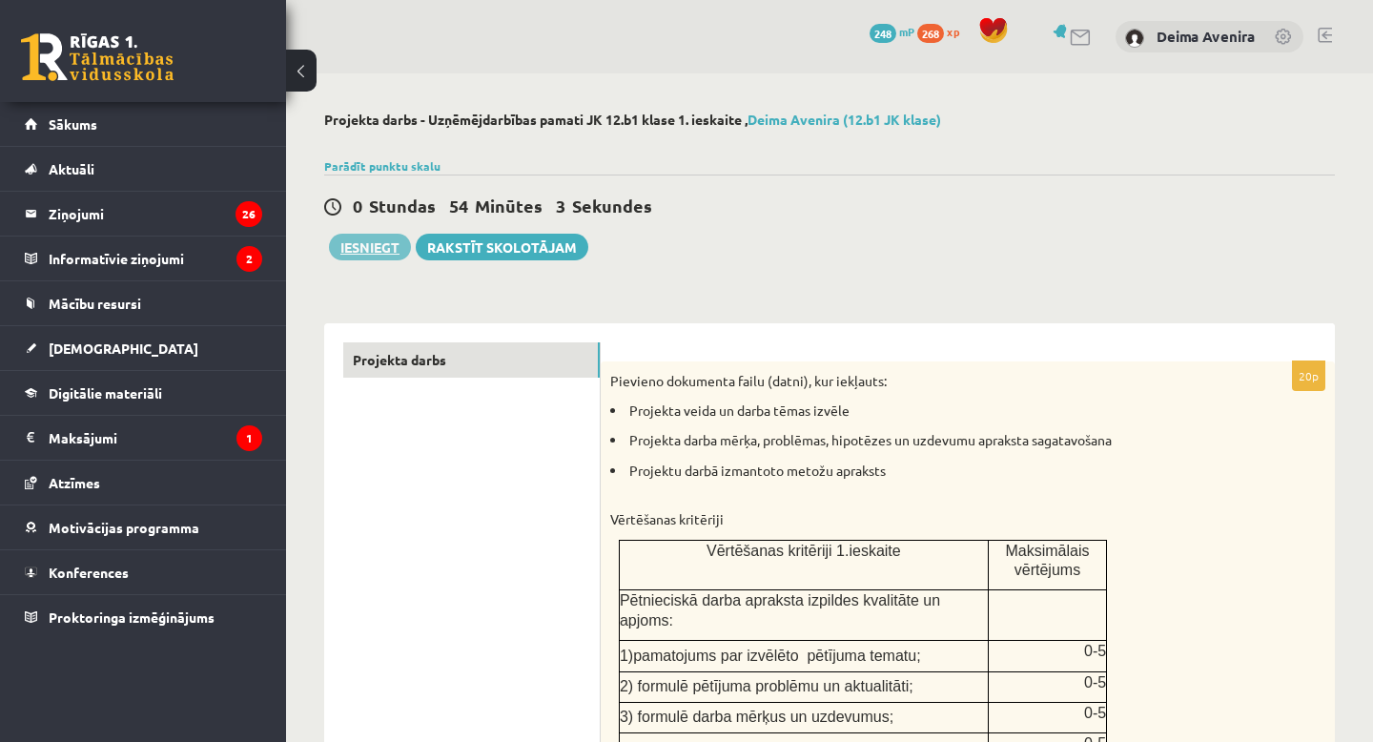
click at [366, 247] on button "Iesniegt" at bounding box center [370, 247] width 82 height 27
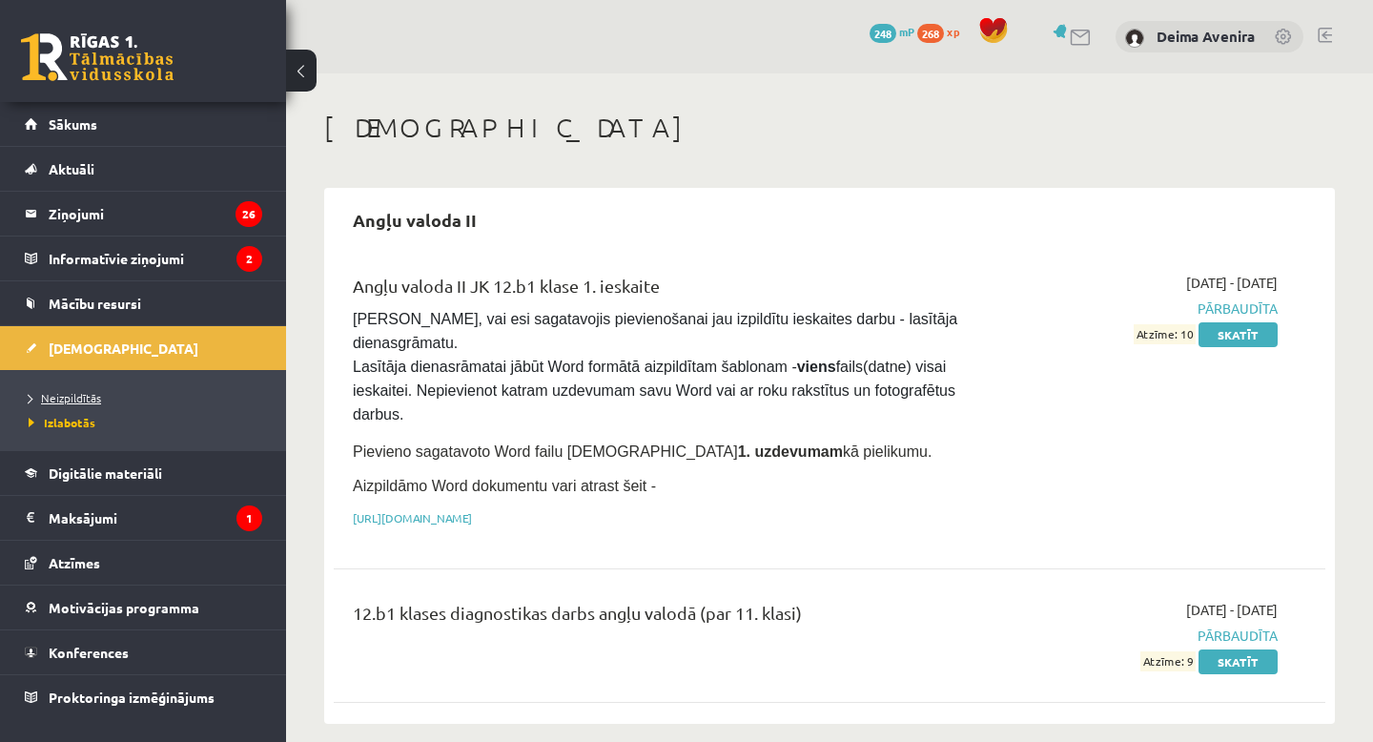
click at [78, 399] on span "Neizpildītās" at bounding box center [65, 397] width 72 height 15
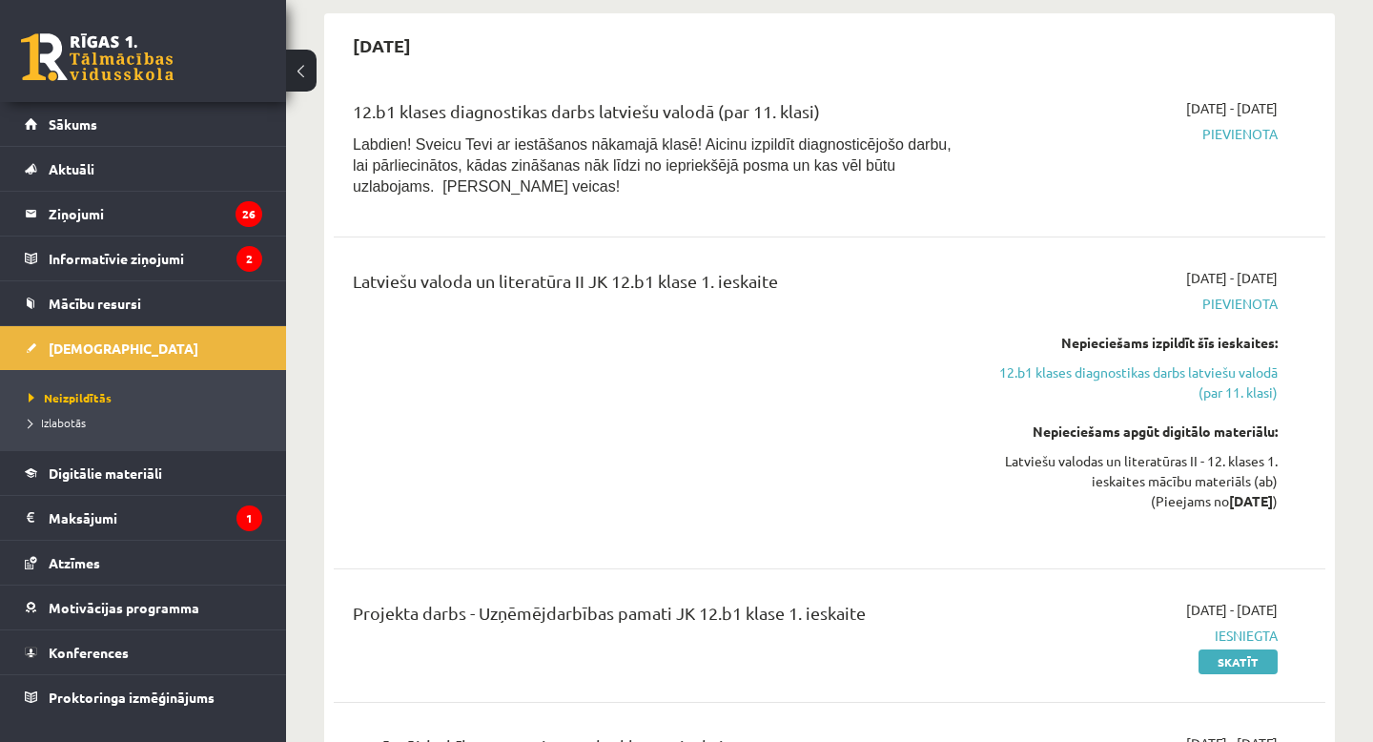
scroll to position [1360, 0]
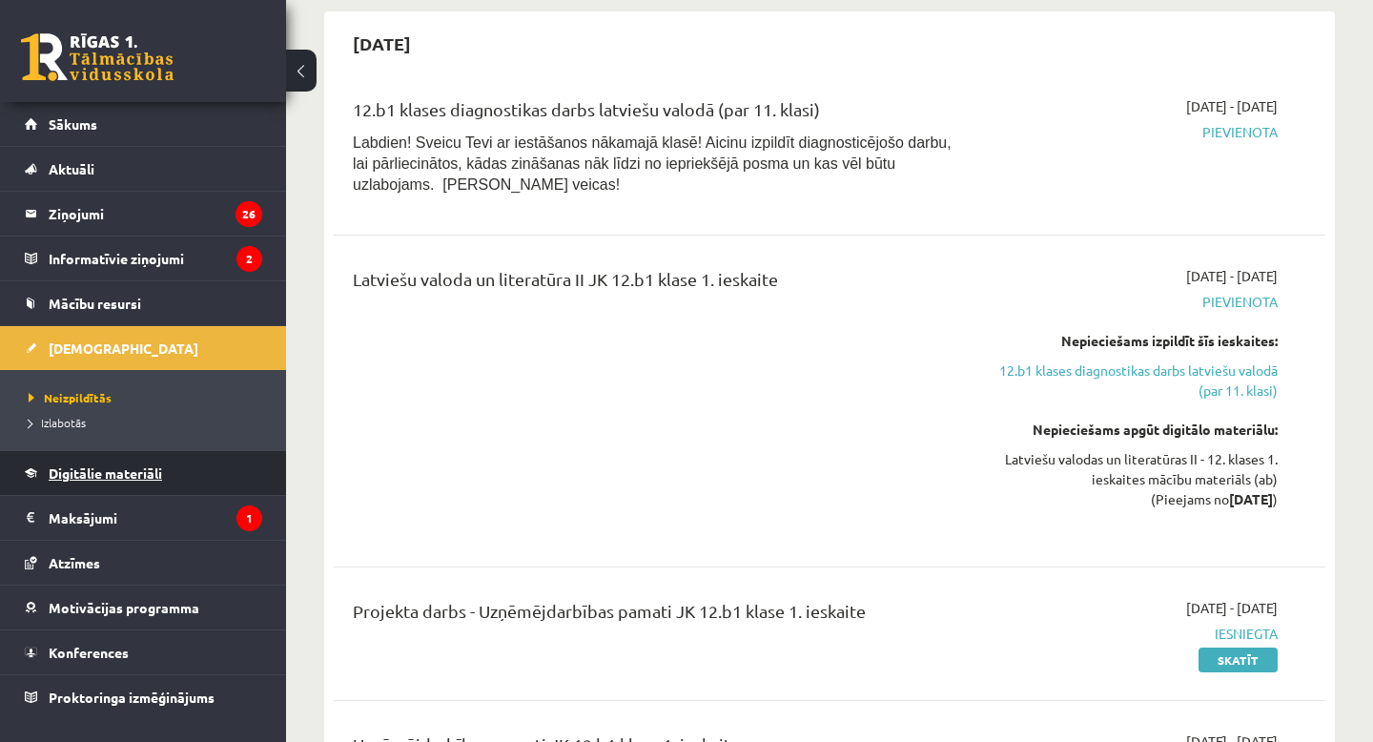
click at [97, 466] on span "Digitālie materiāli" at bounding box center [105, 472] width 113 height 17
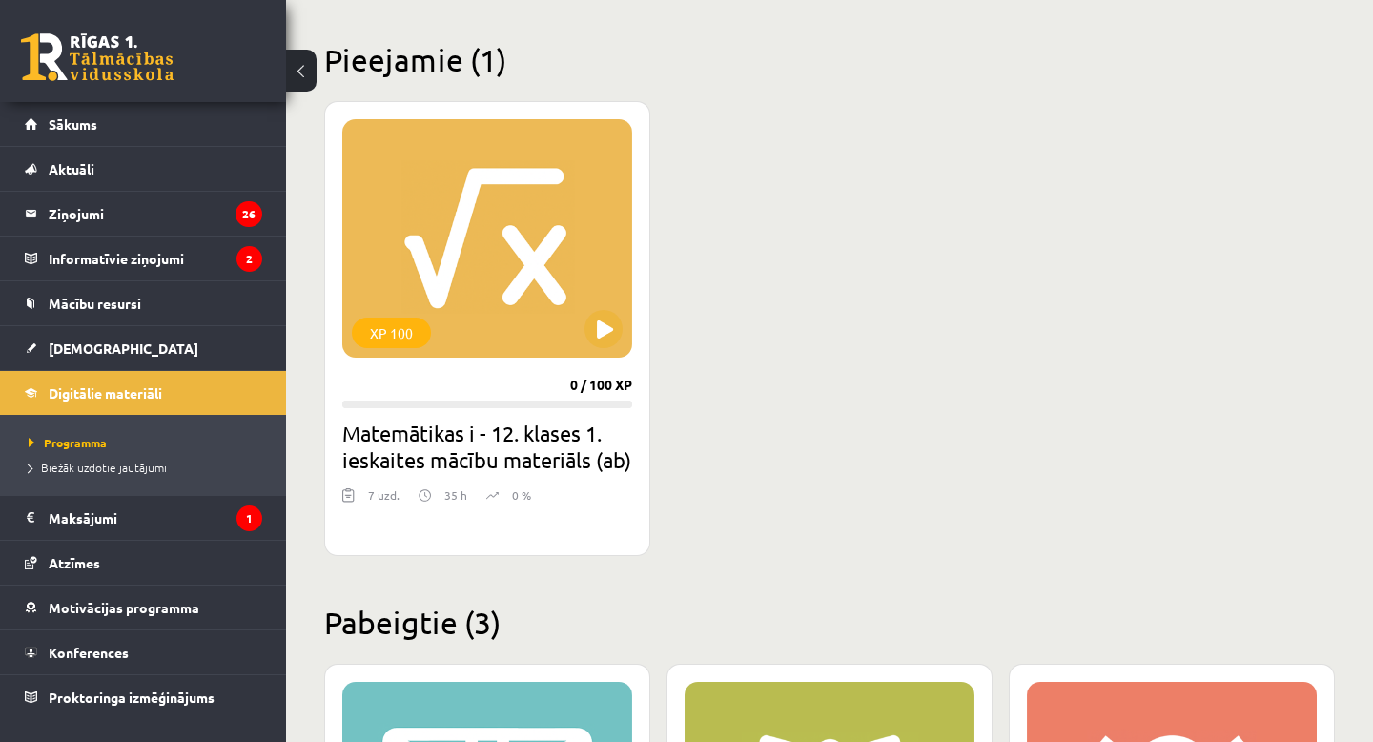
scroll to position [440, 0]
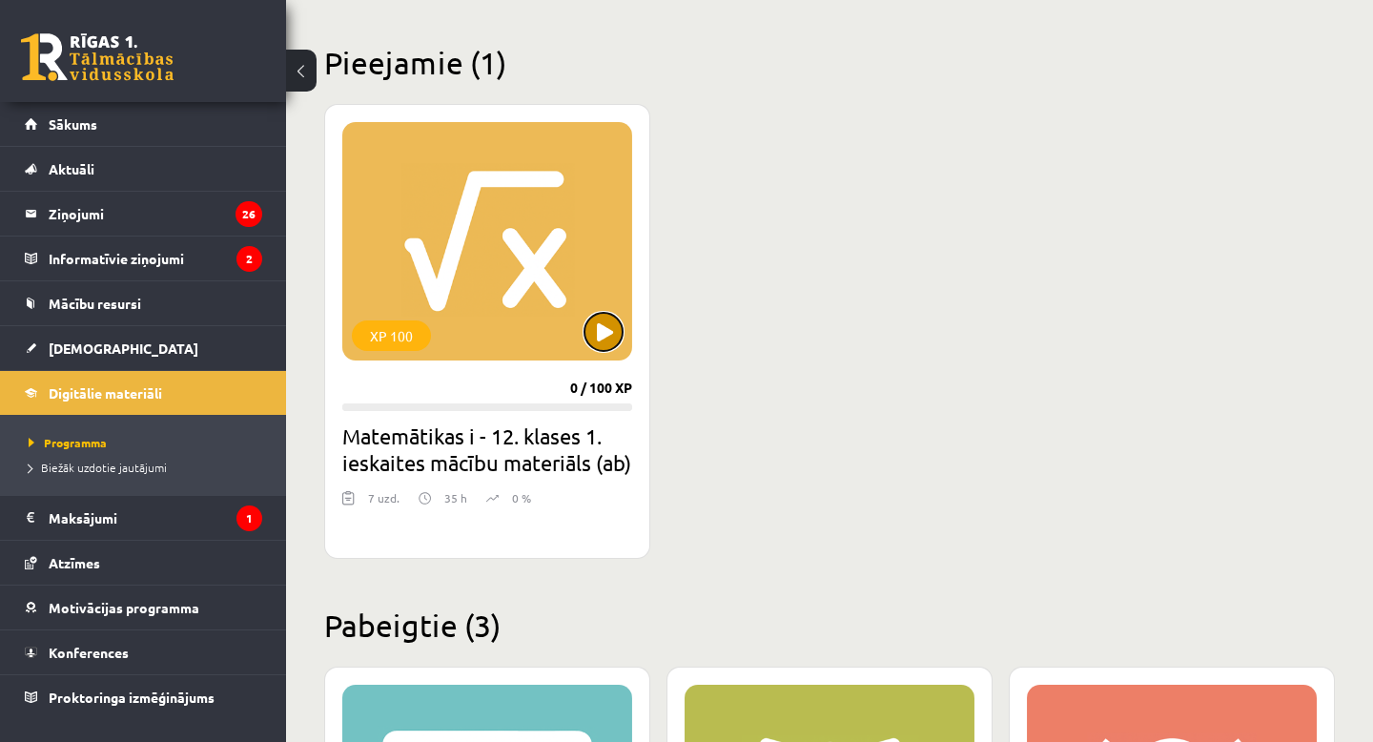
click at [590, 338] on button at bounding box center [603, 332] width 38 height 38
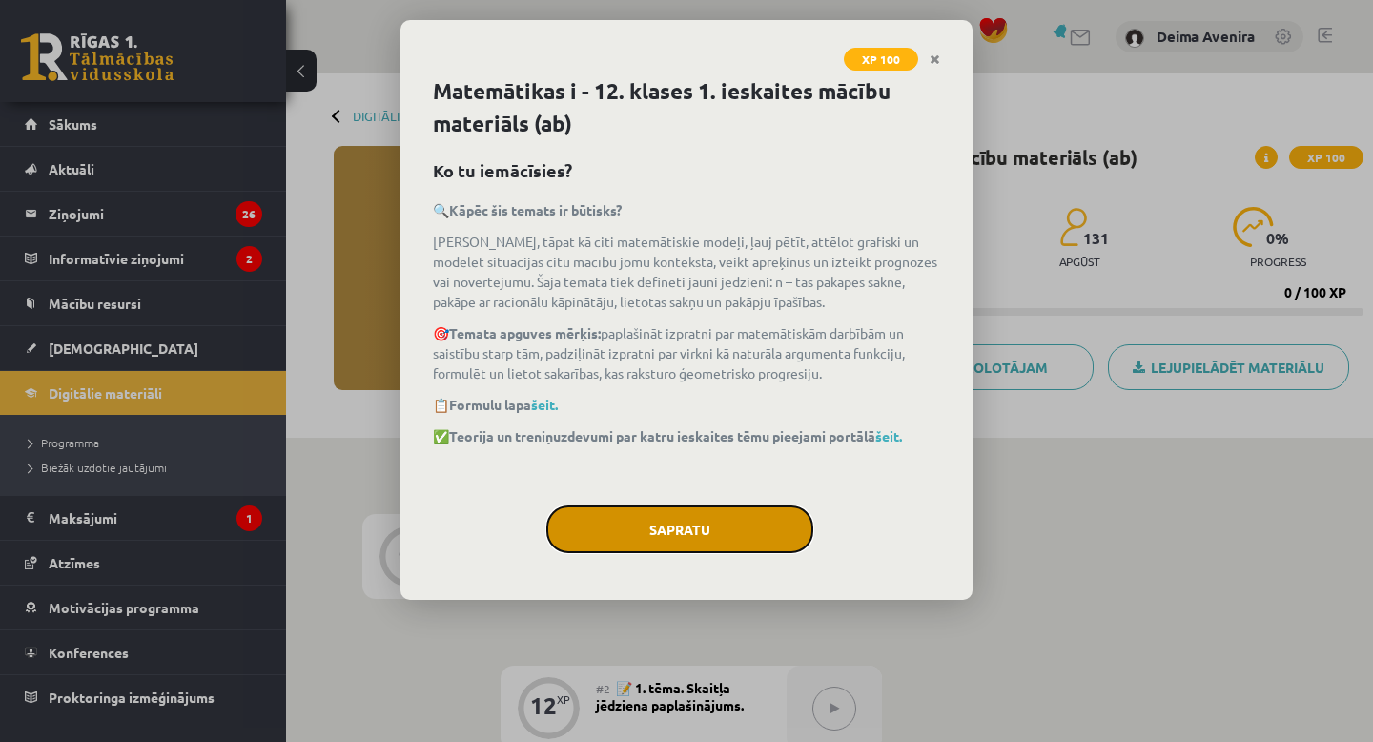
click at [734, 539] on button "Sapratu" at bounding box center [679, 529] width 267 height 48
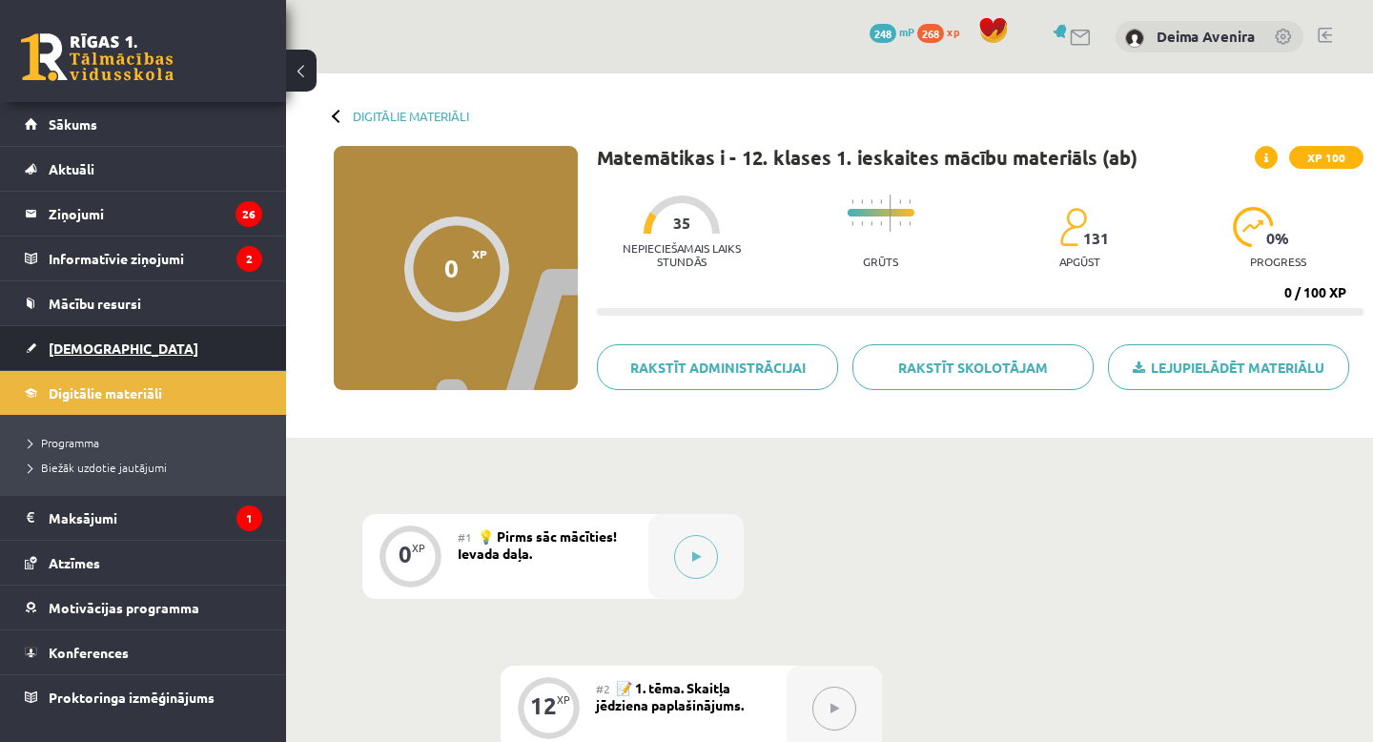
click at [83, 341] on span "[DEMOGRAPHIC_DATA]" at bounding box center [124, 347] width 150 height 17
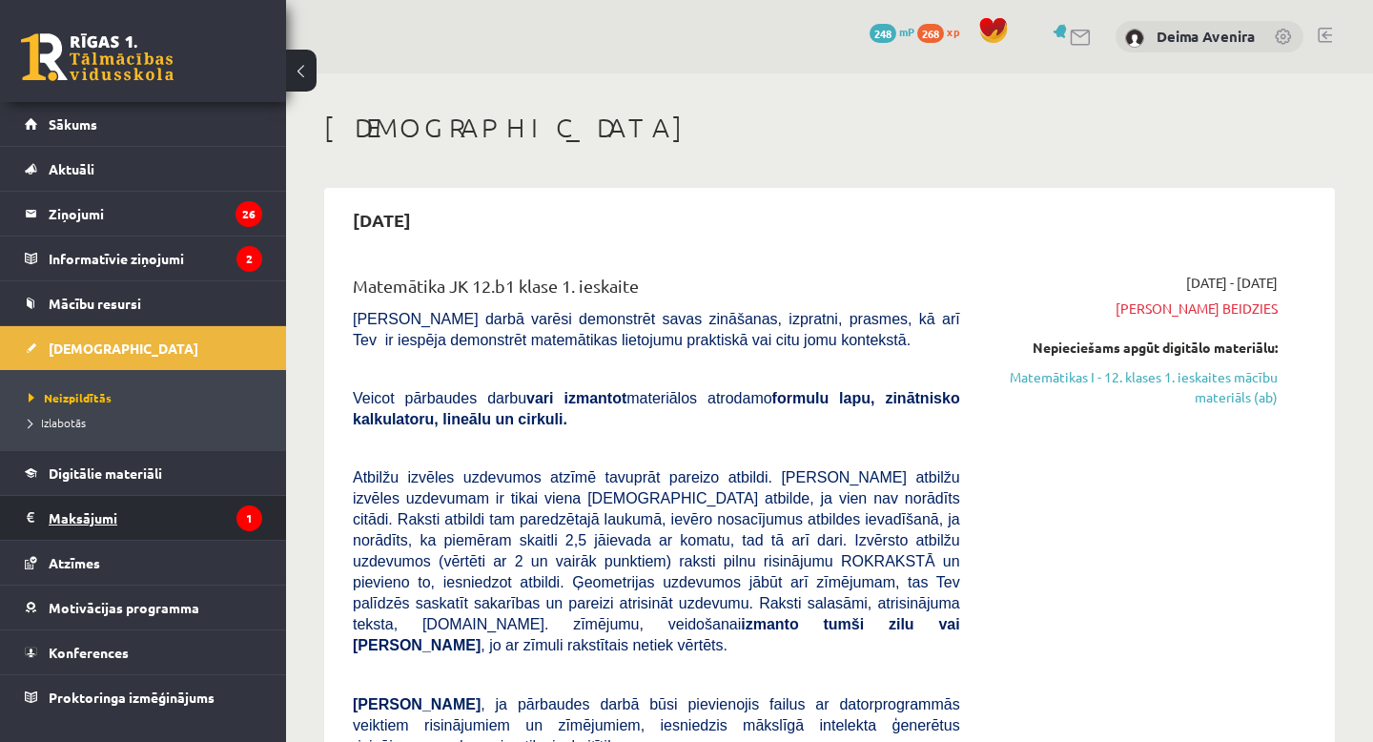
click at [100, 516] on legend "Maksājumi 1" at bounding box center [156, 518] width 214 height 44
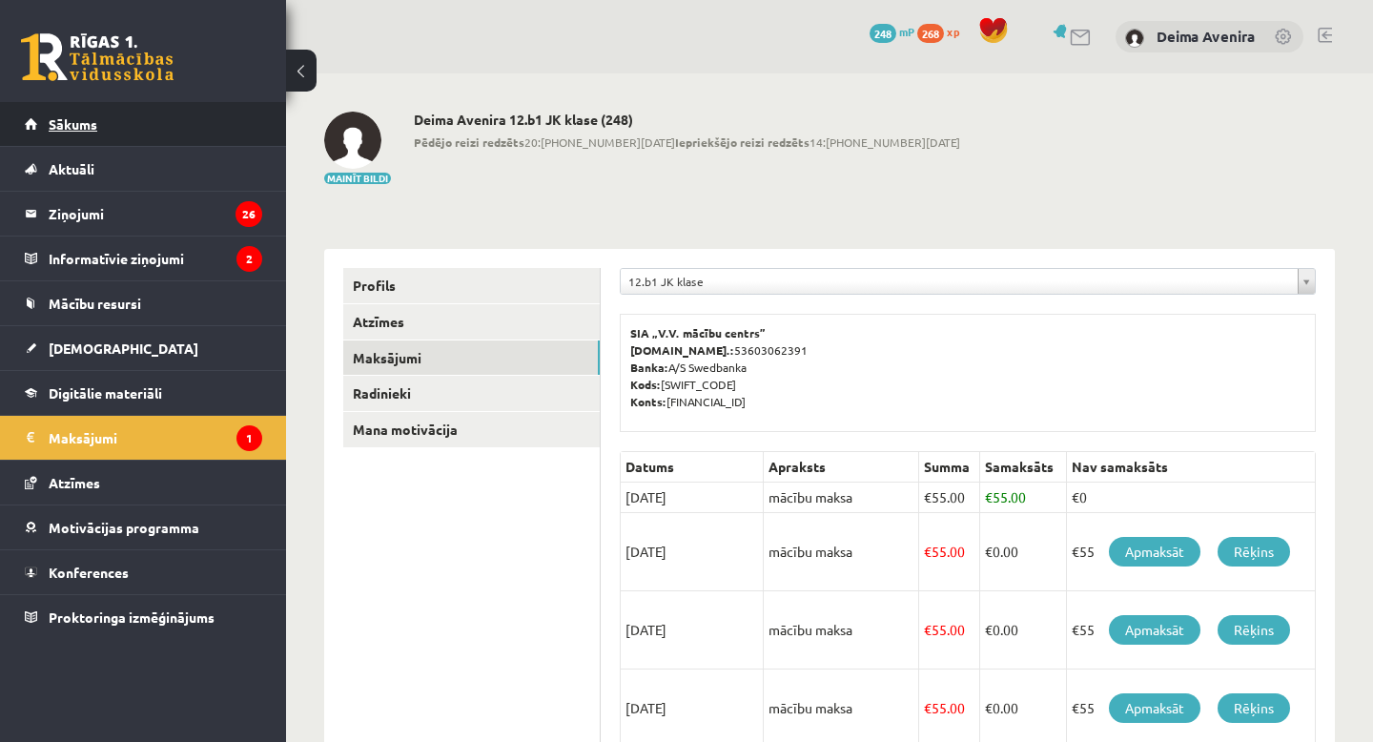
click at [148, 133] on link "Sākums" at bounding box center [143, 124] width 237 height 44
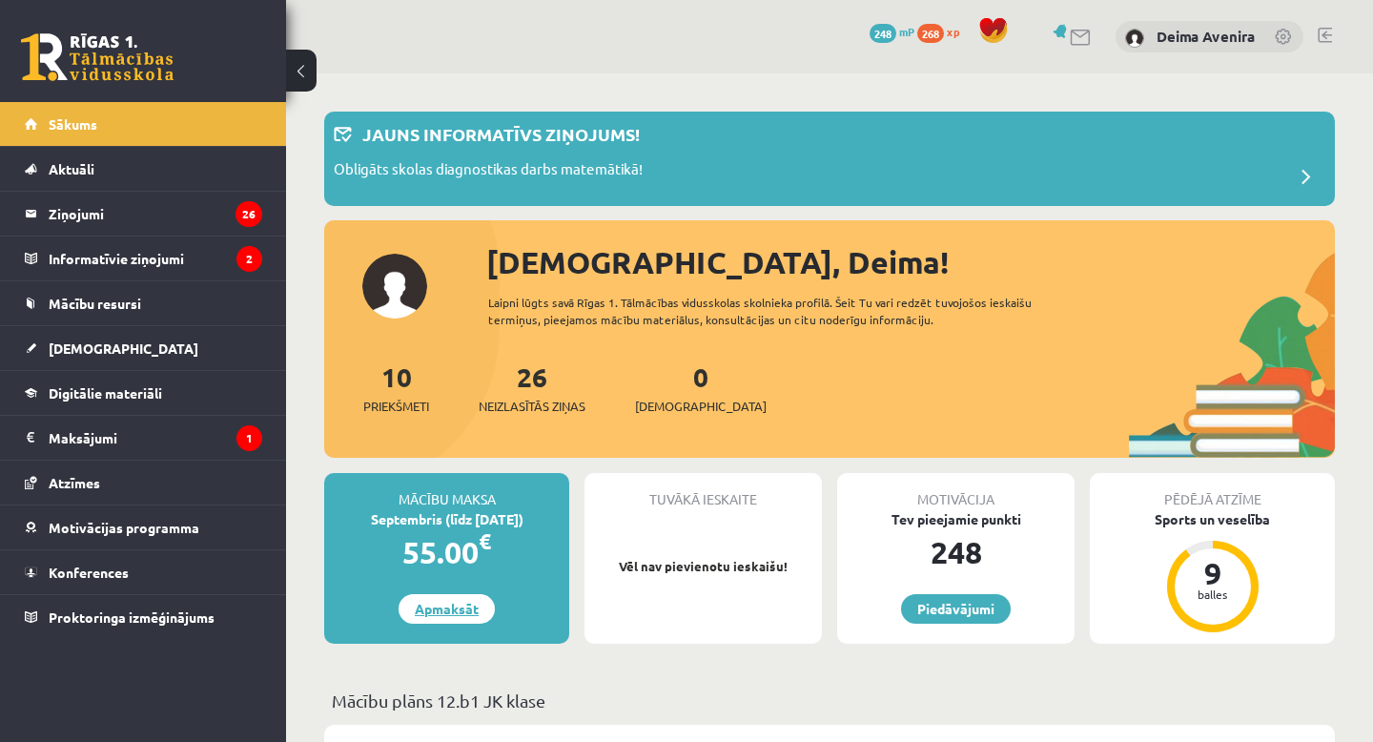
click at [451, 604] on link "Apmaksāt" at bounding box center [447, 609] width 96 height 30
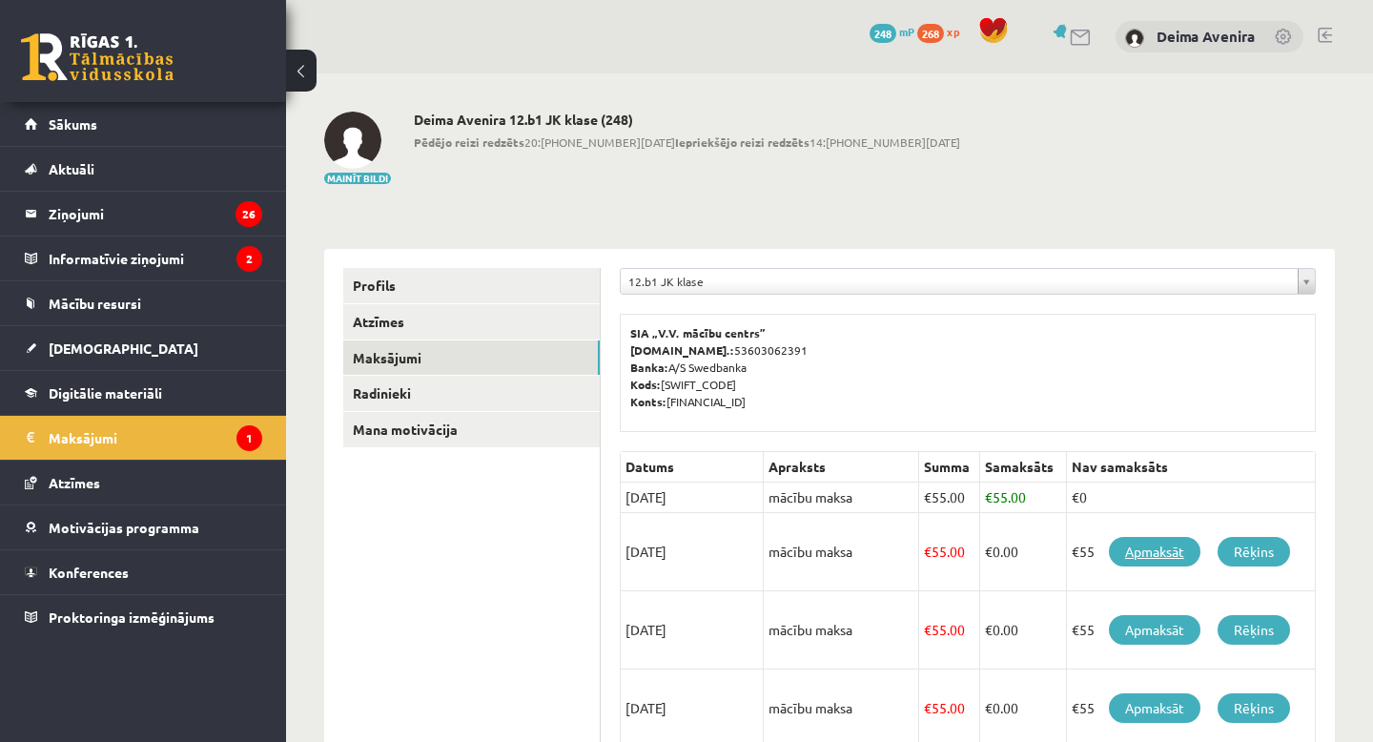
click at [1141, 547] on link "Apmaksāt" at bounding box center [1155, 552] width 92 height 30
